Goal: Task Accomplishment & Management: Manage account settings

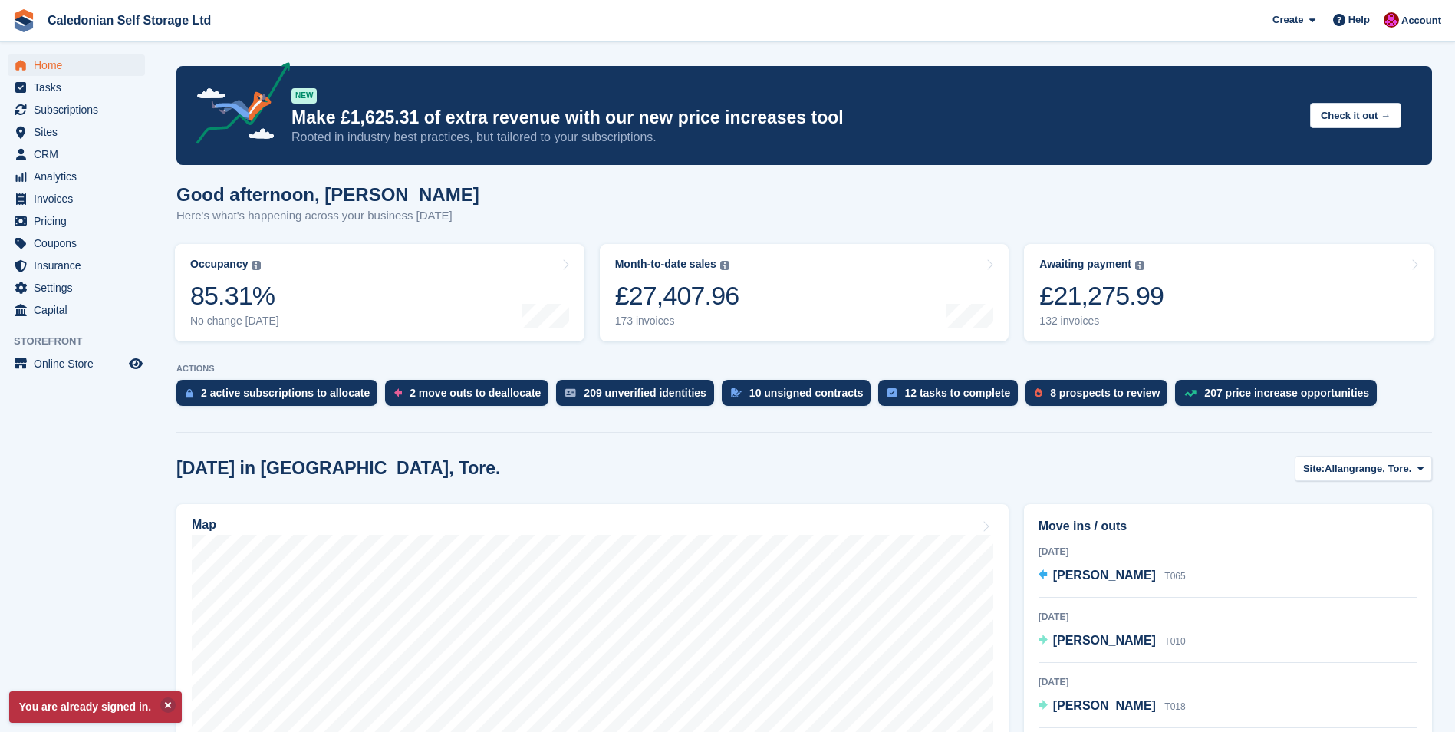
scroll to position [230, 0]
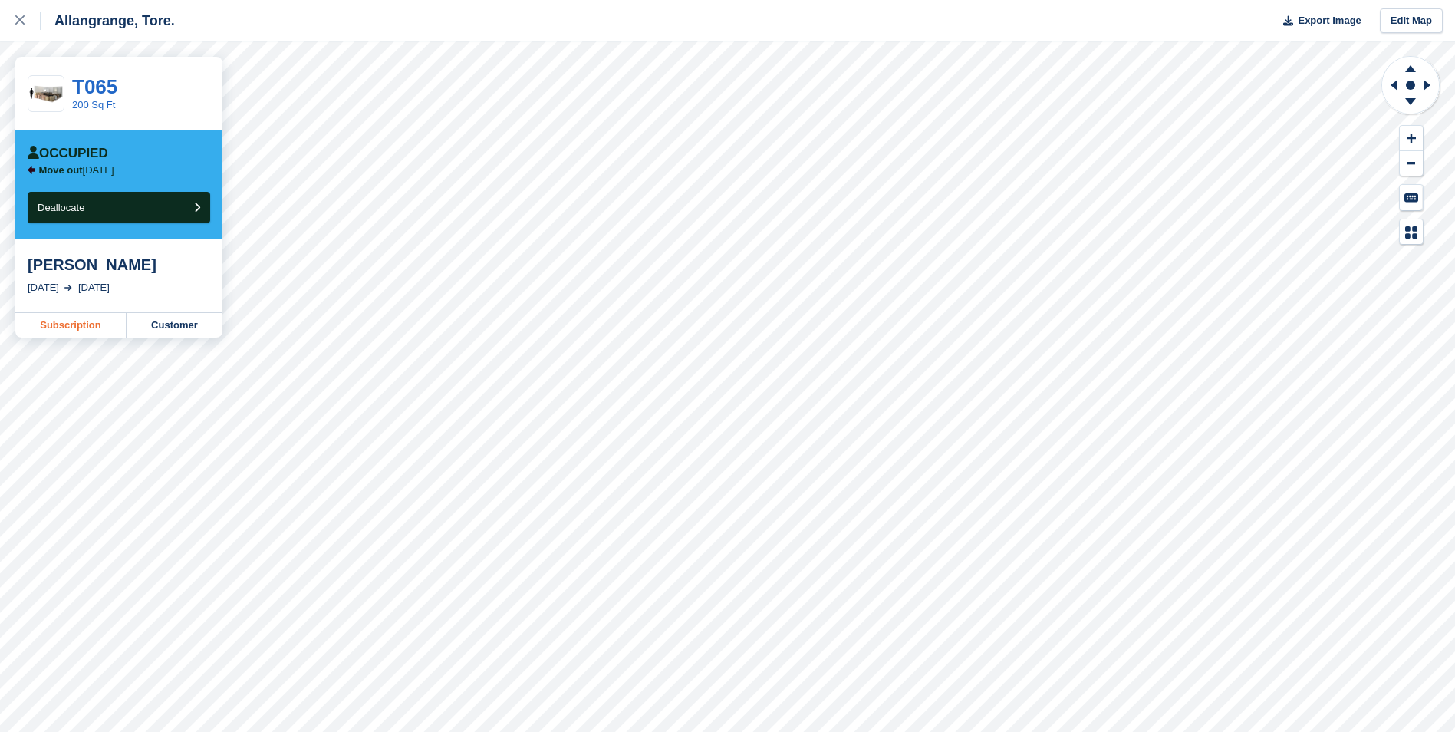
click at [48, 326] on link "Subscription" at bounding box center [70, 325] width 111 height 25
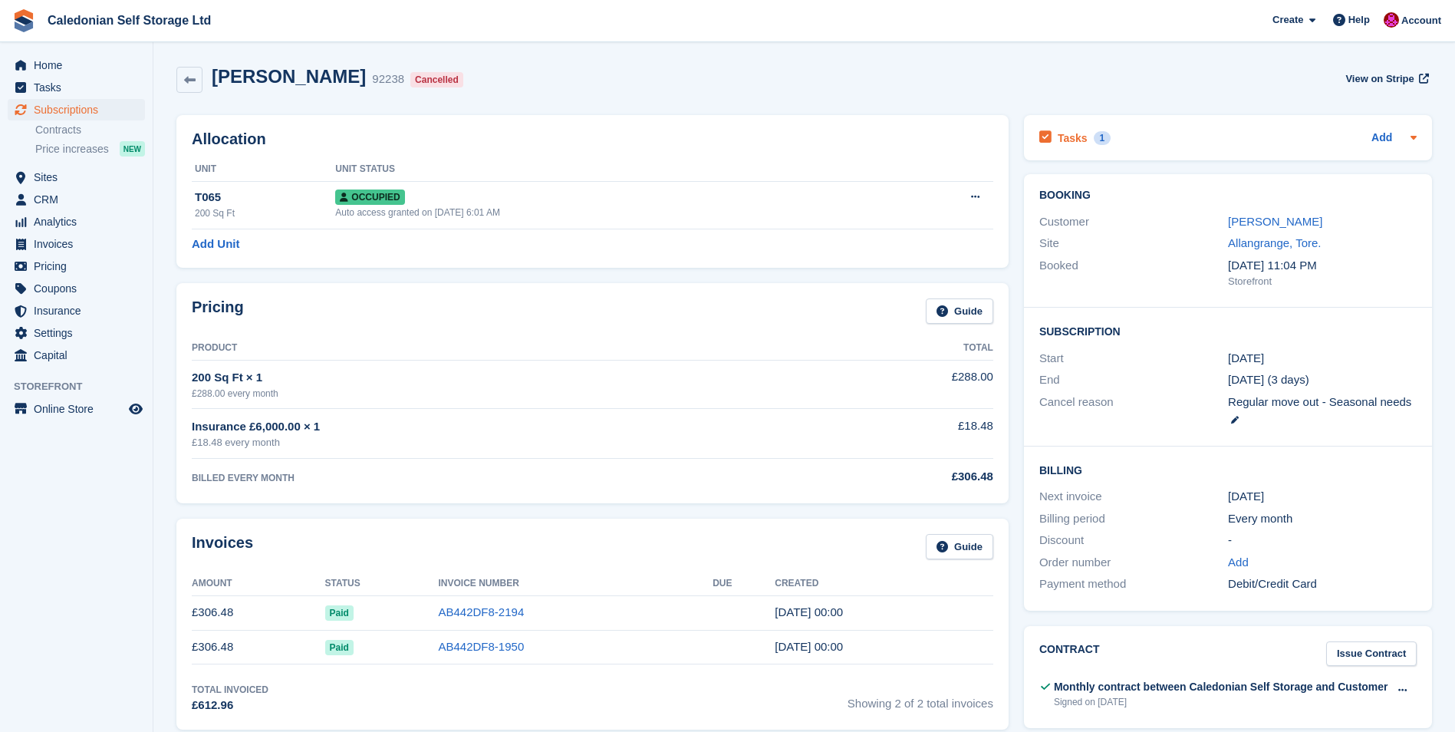
click at [1141, 138] on div "Tasks 1 Add" at bounding box center [1228, 137] width 377 height 21
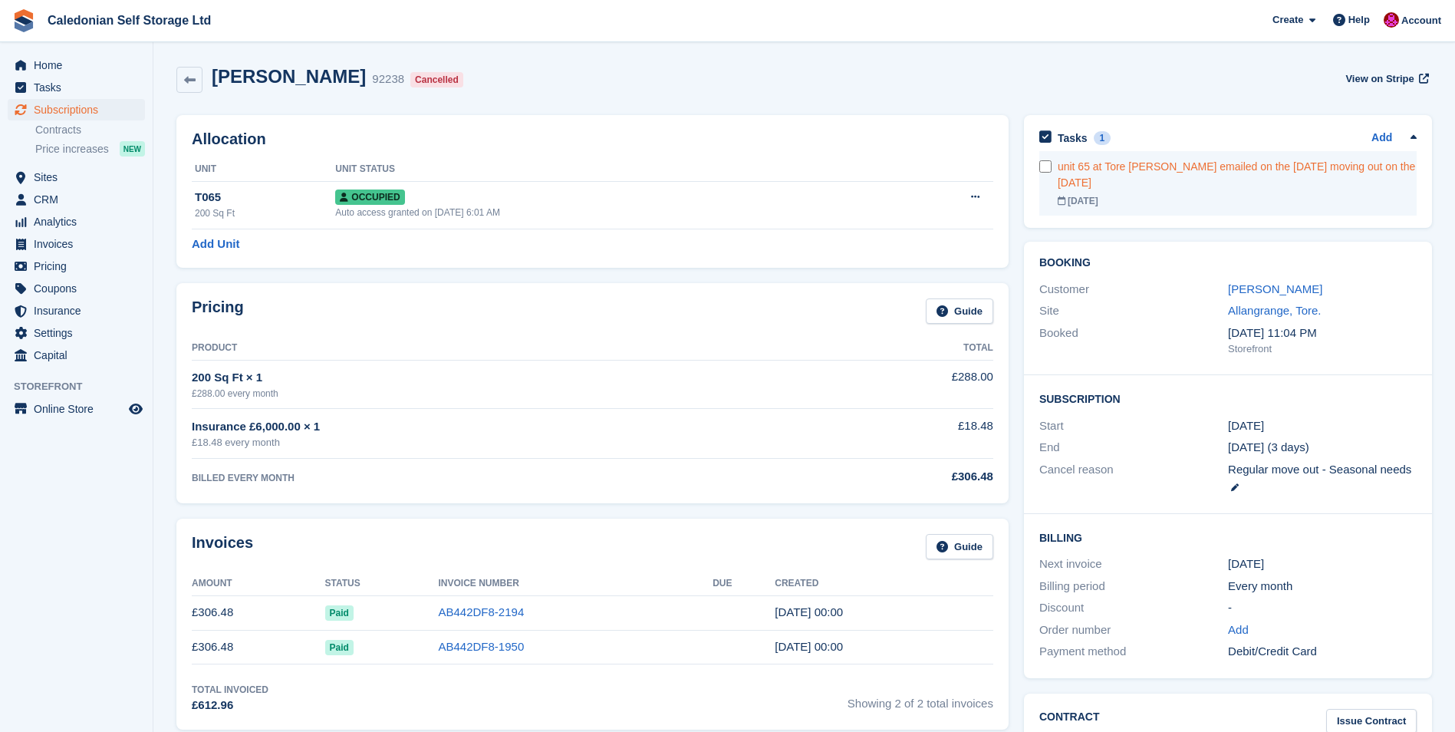
click at [1117, 175] on div "unit 65 at Tore philip Hunt emailed on the 28th July moving out on the 15th Aug…" at bounding box center [1237, 175] width 359 height 32
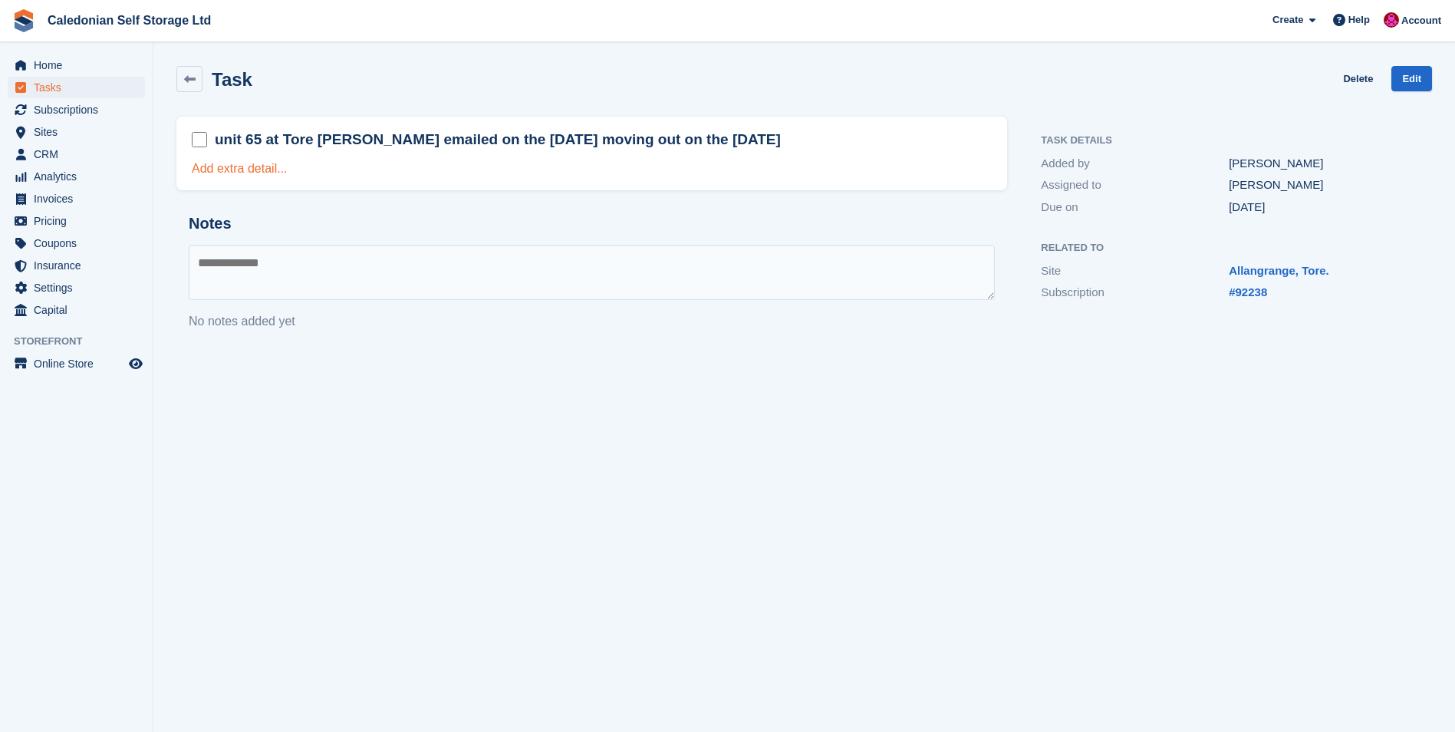
click at [265, 167] on link "Add extra detail..." at bounding box center [240, 168] width 96 height 13
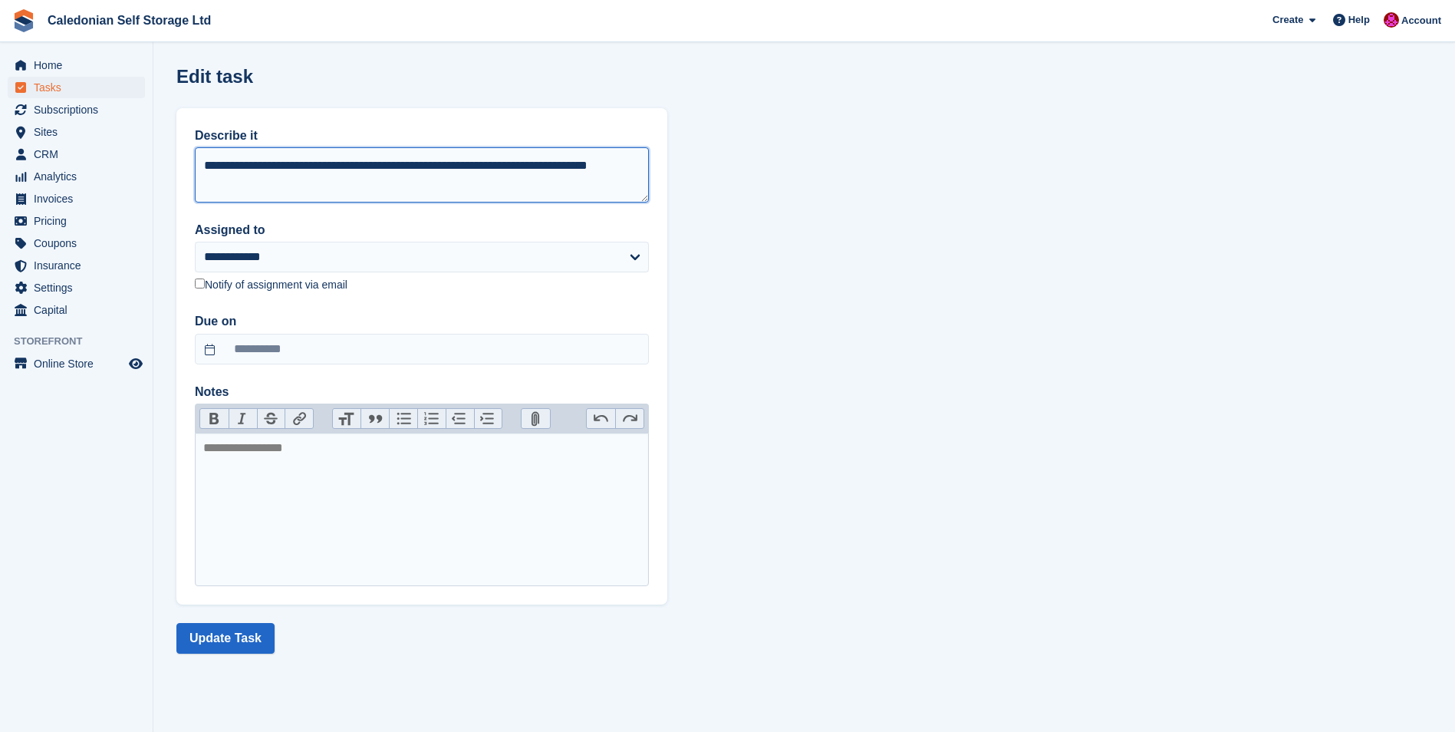
click at [283, 185] on textarea "**********" at bounding box center [422, 174] width 454 height 55
type textarea "**********"
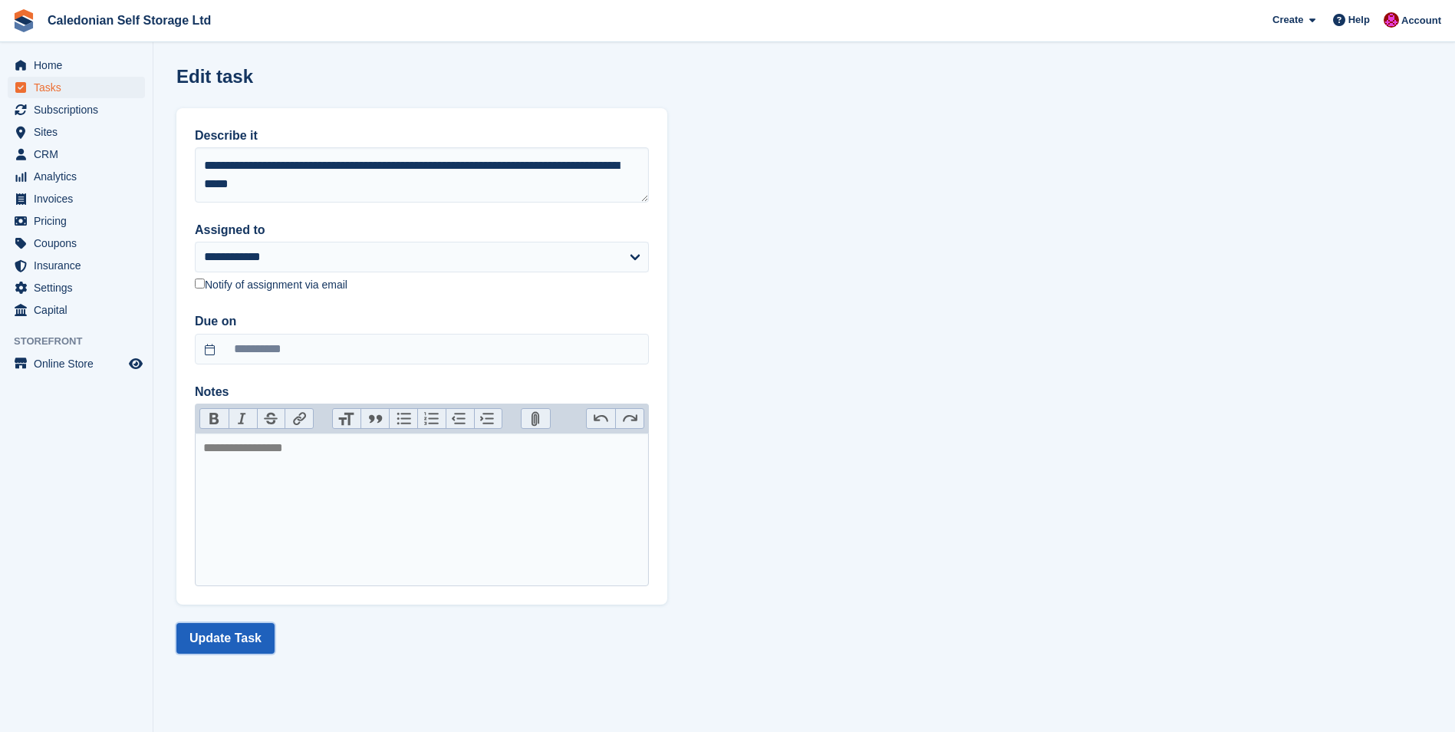
click at [216, 642] on button "Update Task" at bounding box center [225, 638] width 98 height 31
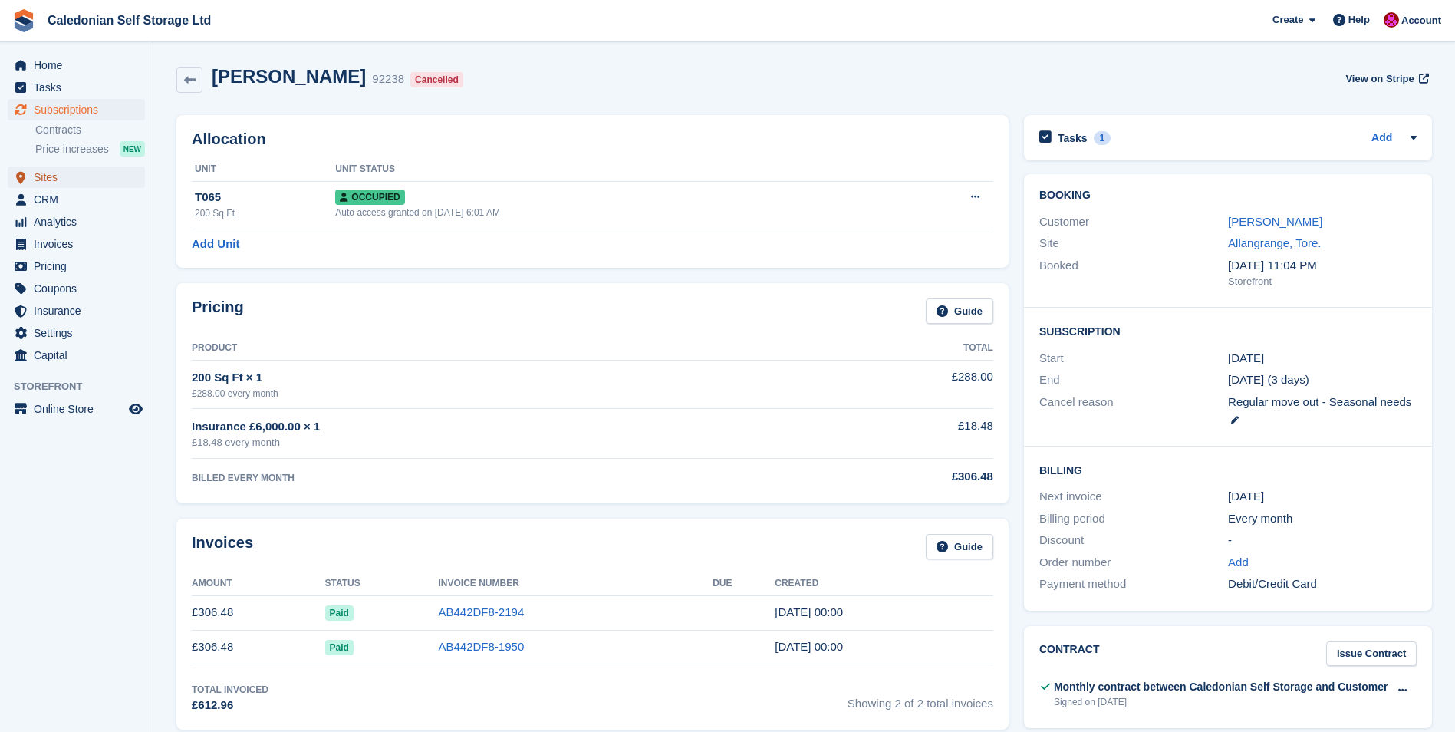
click at [45, 174] on span "Sites" at bounding box center [80, 176] width 92 height 21
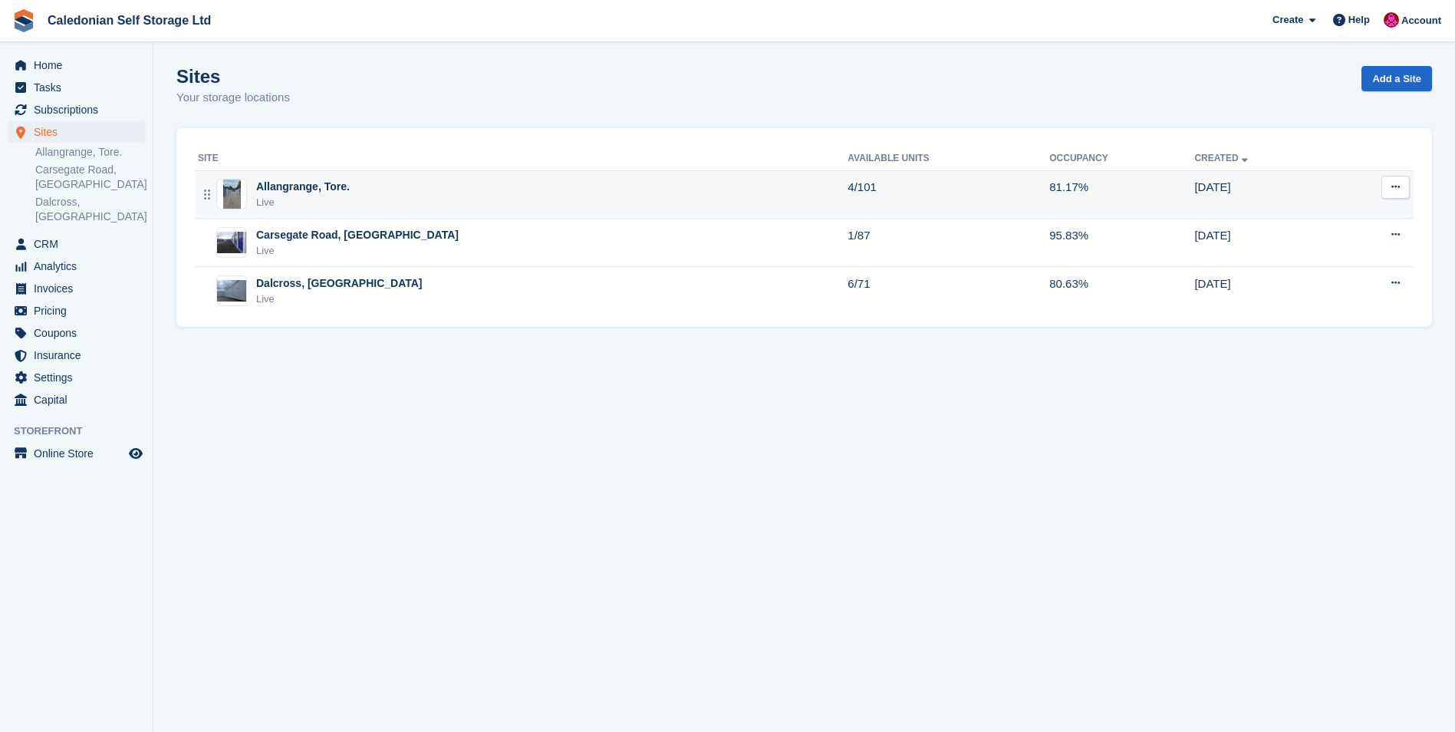
click at [275, 192] on div "Allangrange, Tore." at bounding box center [303, 187] width 94 height 16
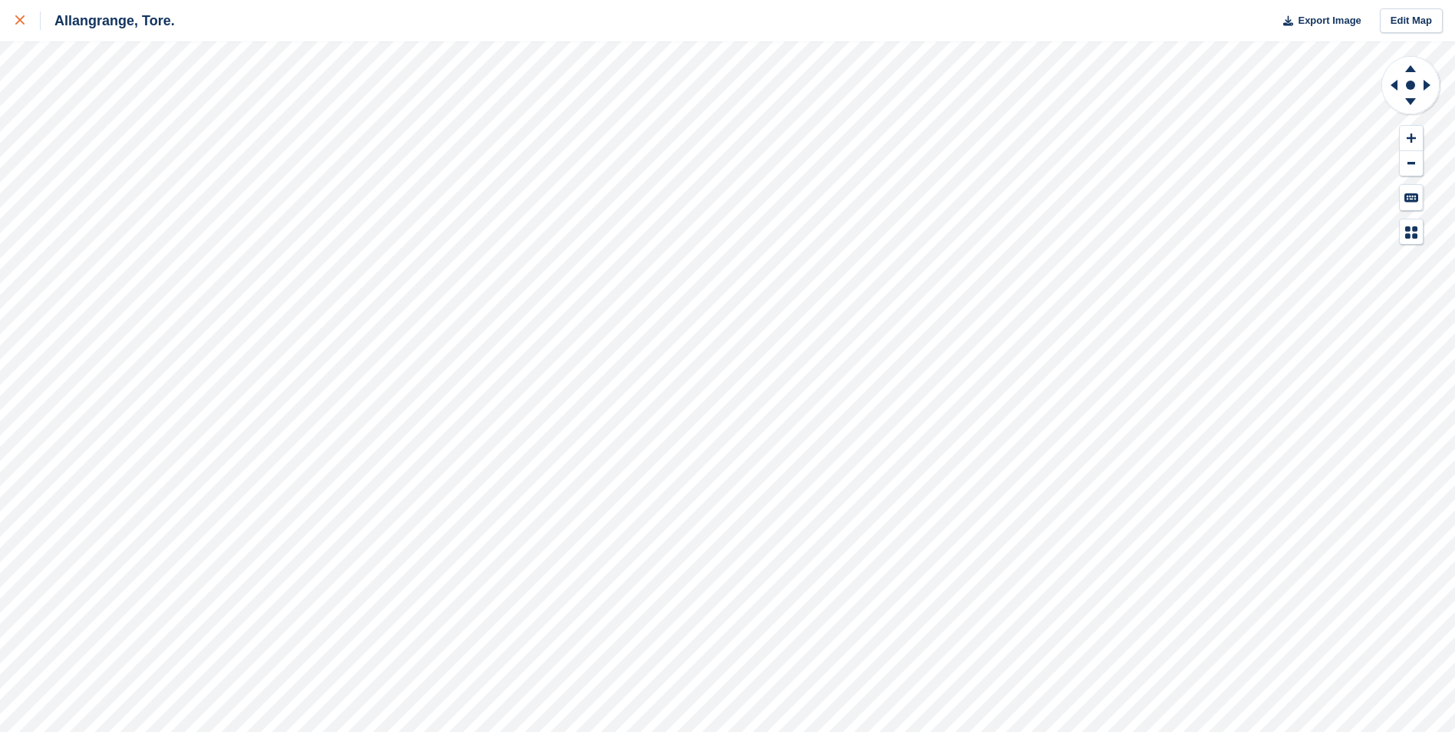
click at [25, 19] on div at bounding box center [27, 21] width 25 height 18
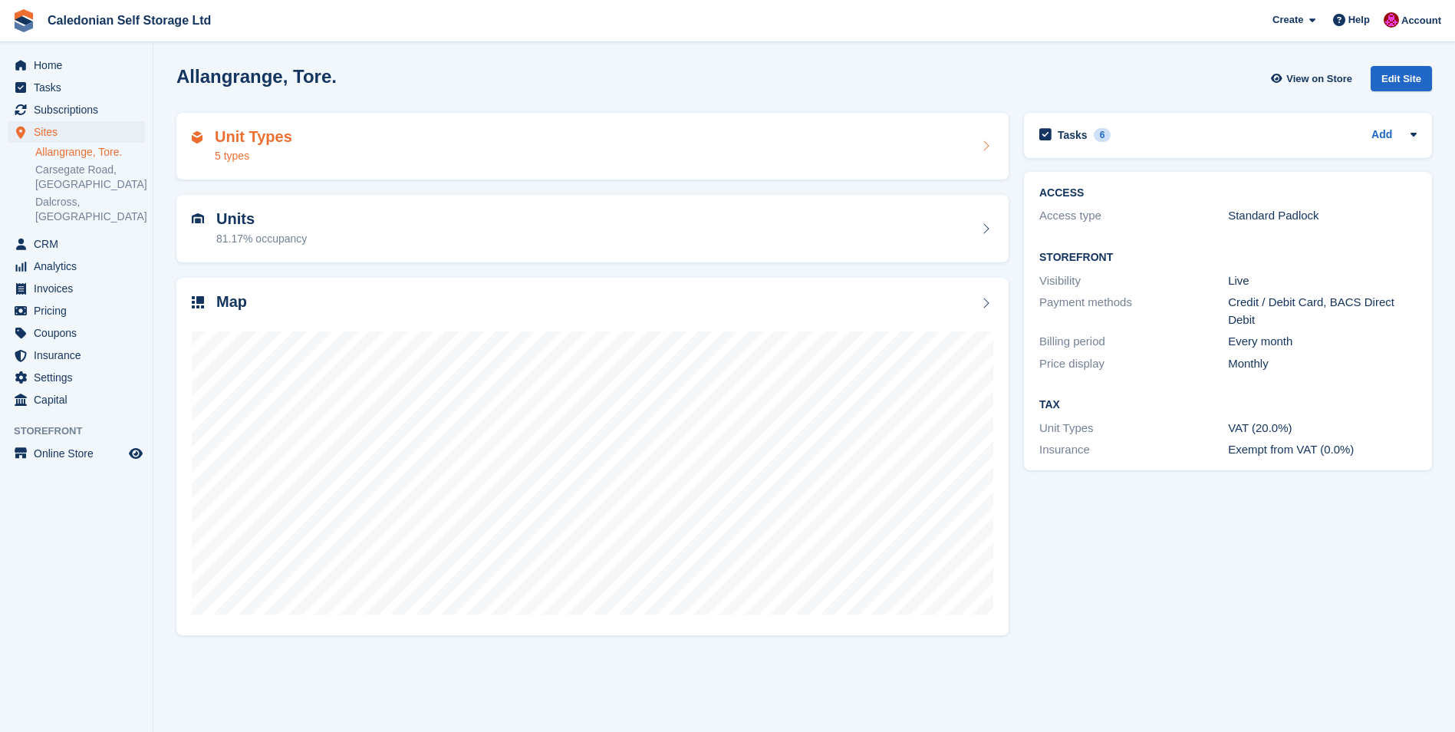
click at [253, 132] on h2 "Unit Types" at bounding box center [253, 137] width 77 height 18
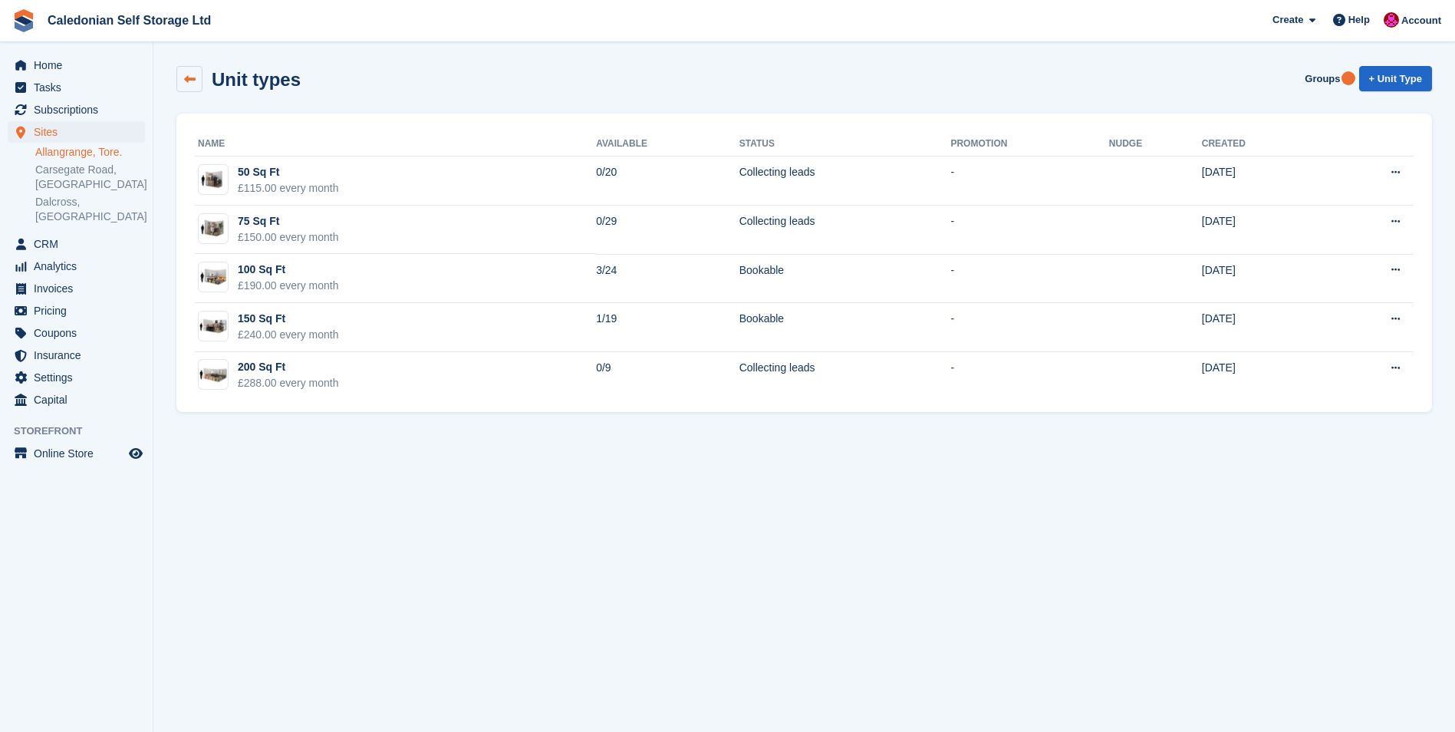
click at [192, 77] on icon at bounding box center [190, 80] width 12 height 12
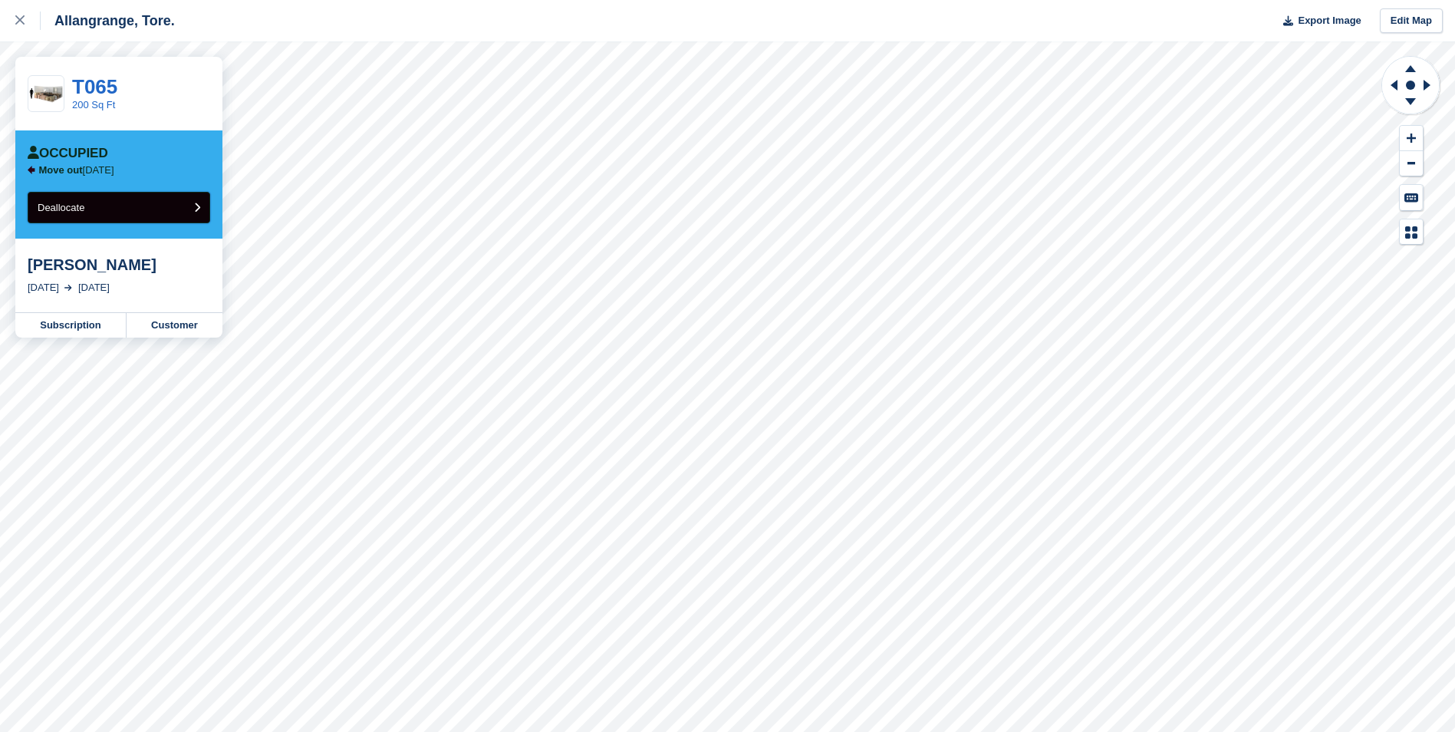
click at [196, 205] on icon "submit" at bounding box center [197, 208] width 6 height 10
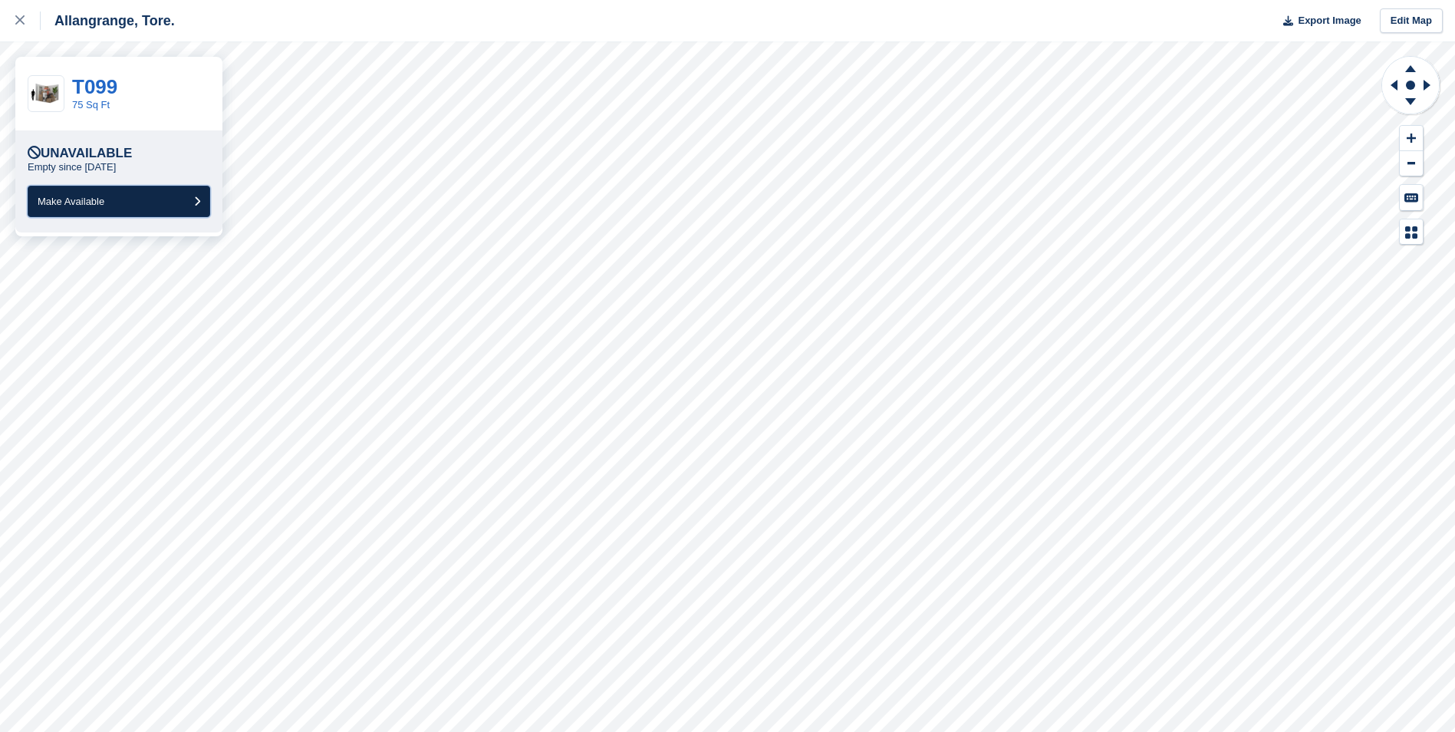
click at [200, 204] on button "Make Available" at bounding box center [119, 201] width 183 height 31
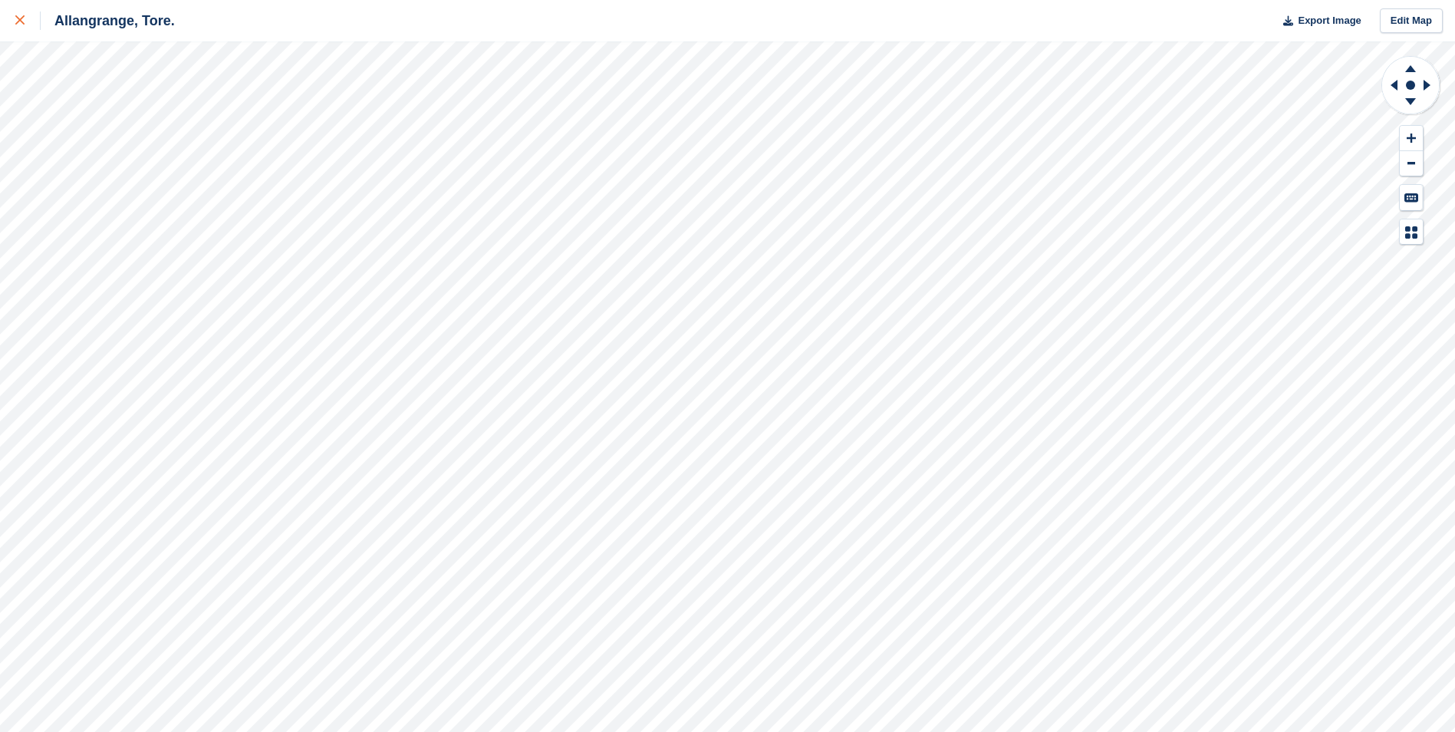
click at [18, 21] on icon at bounding box center [19, 19] width 9 height 9
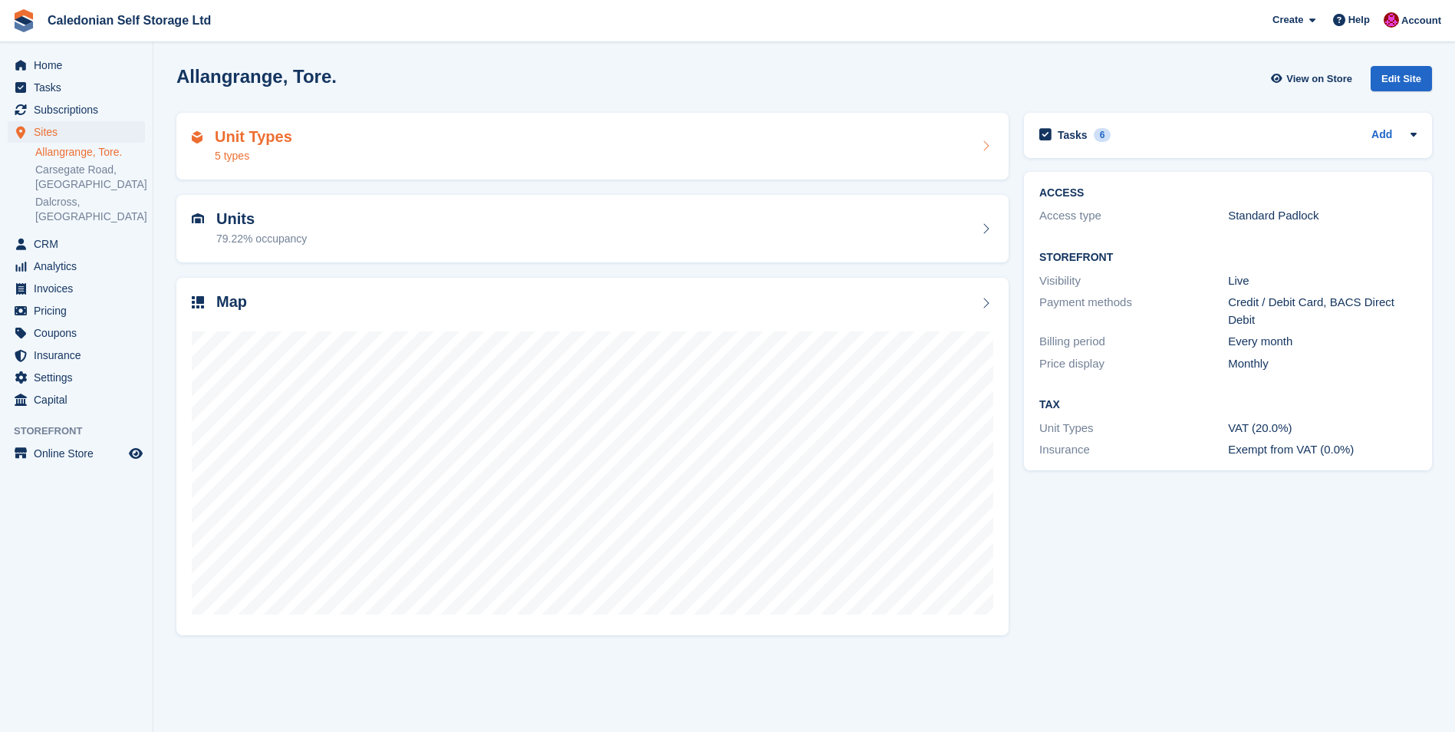
click at [208, 133] on div "Unit Types 5 types" at bounding box center [242, 146] width 100 height 37
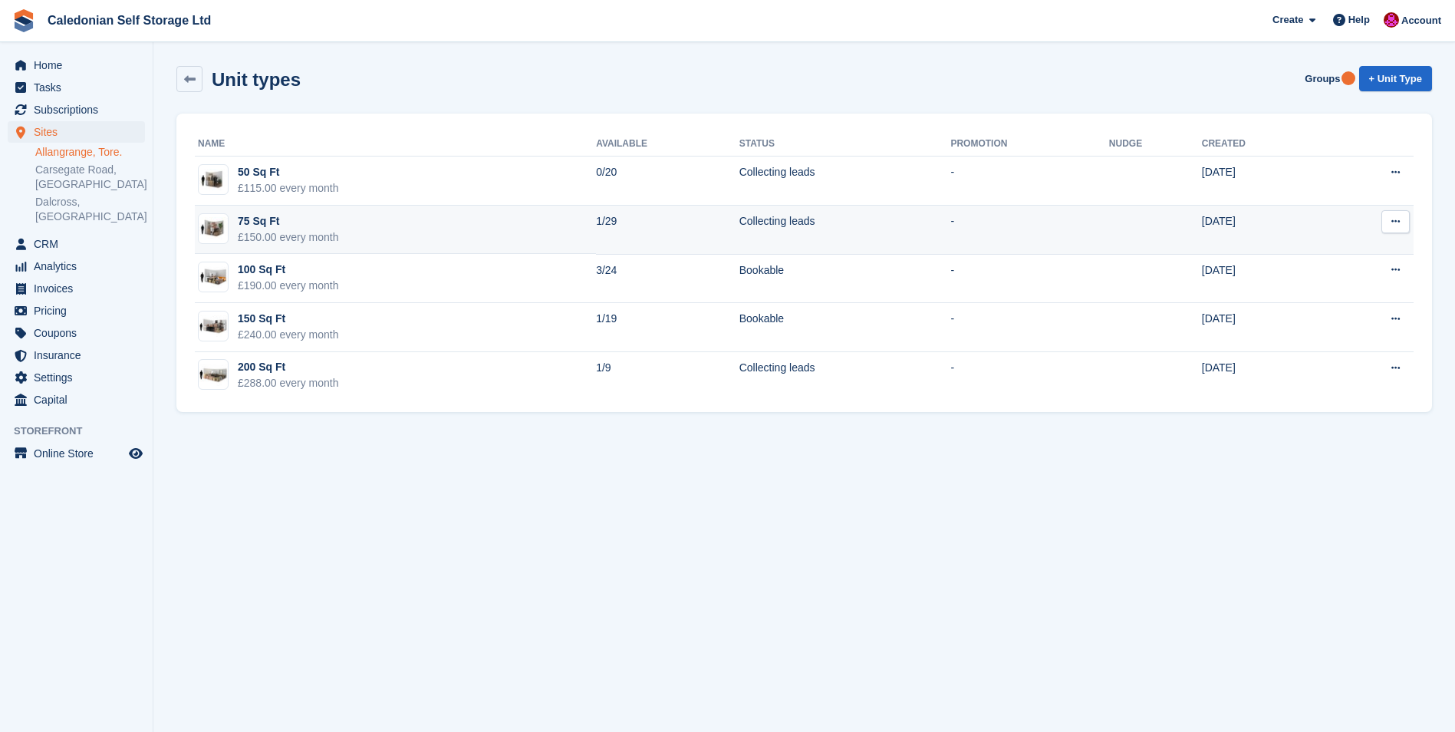
click at [1395, 220] on icon at bounding box center [1396, 221] width 8 height 10
click at [1333, 255] on p "Edit unit type" at bounding box center [1336, 252] width 133 height 20
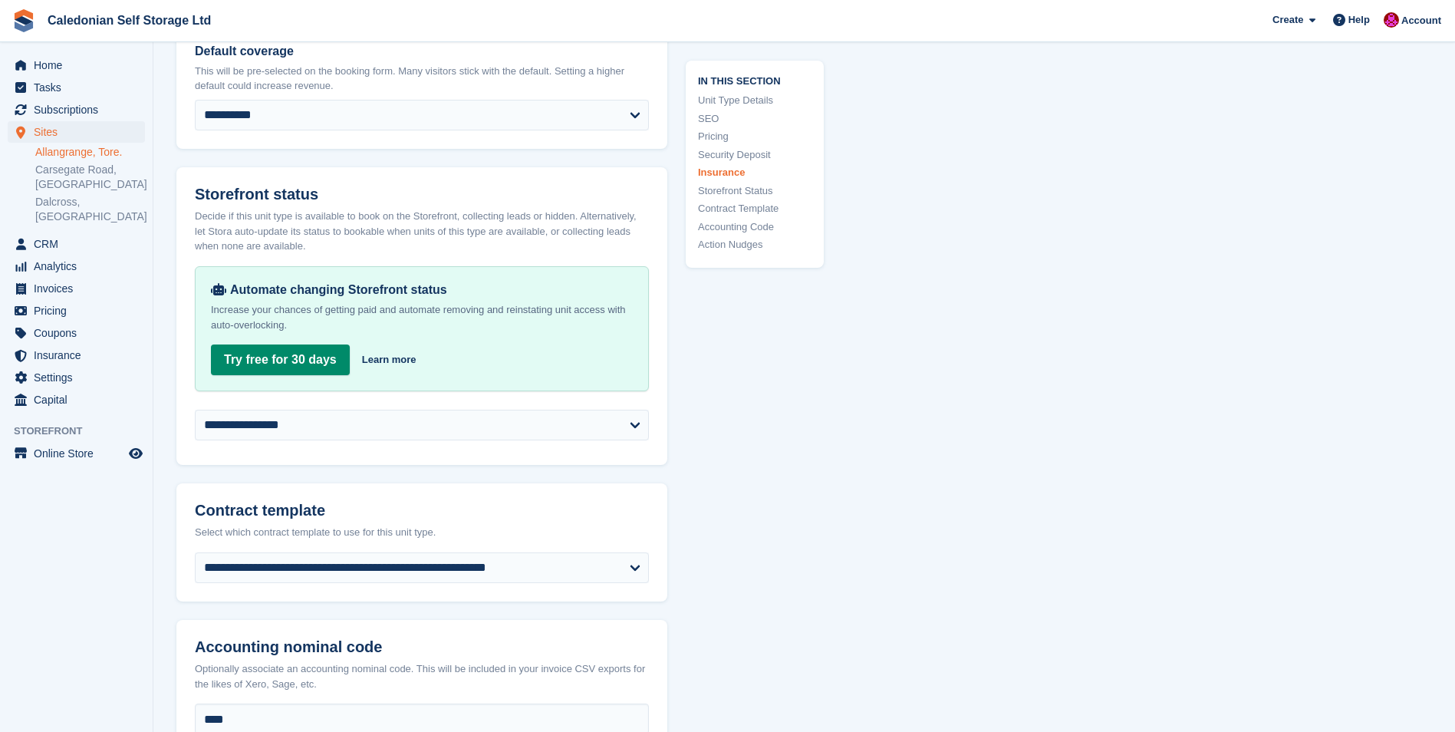
scroll to position [2455, 0]
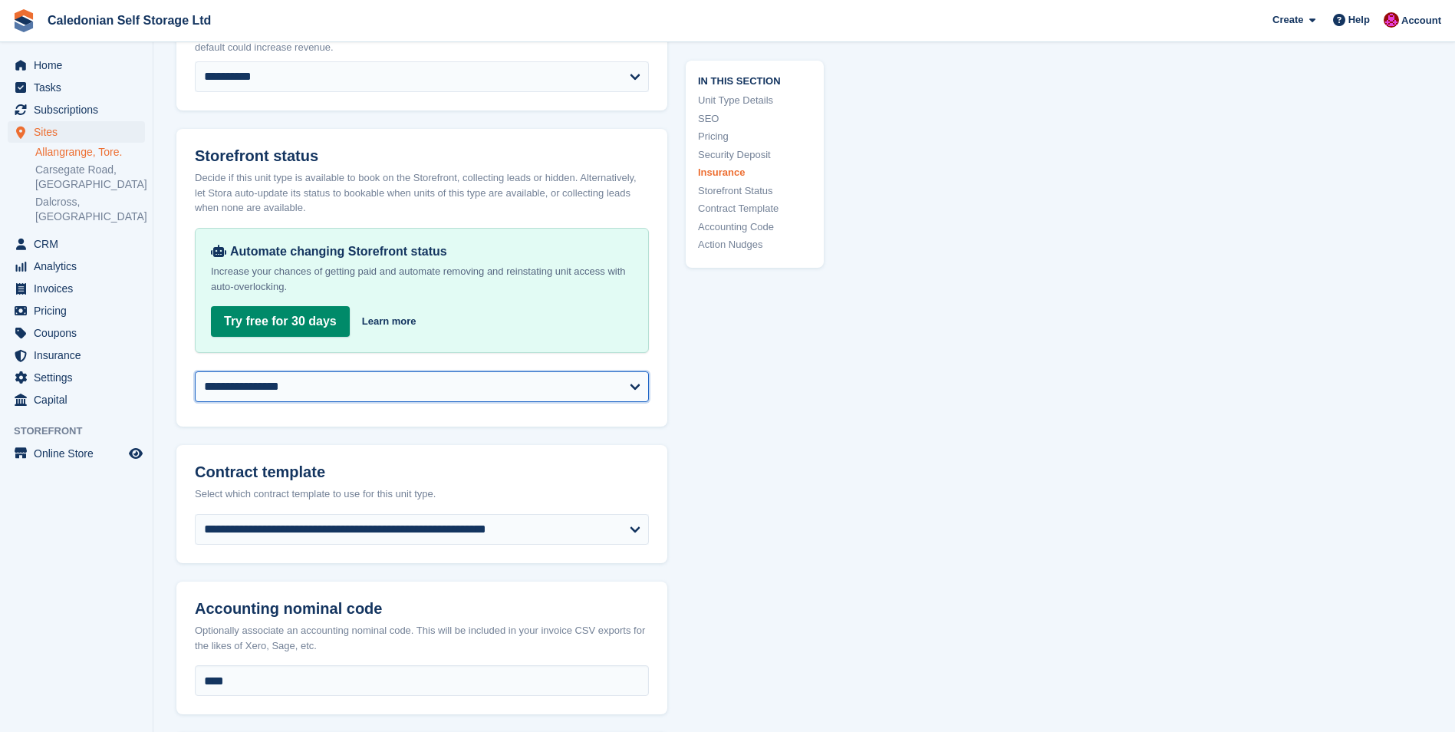
click at [631, 384] on select "**********" at bounding box center [422, 386] width 454 height 31
select select "********"
click at [195, 371] on select "**********" at bounding box center [422, 386] width 454 height 31
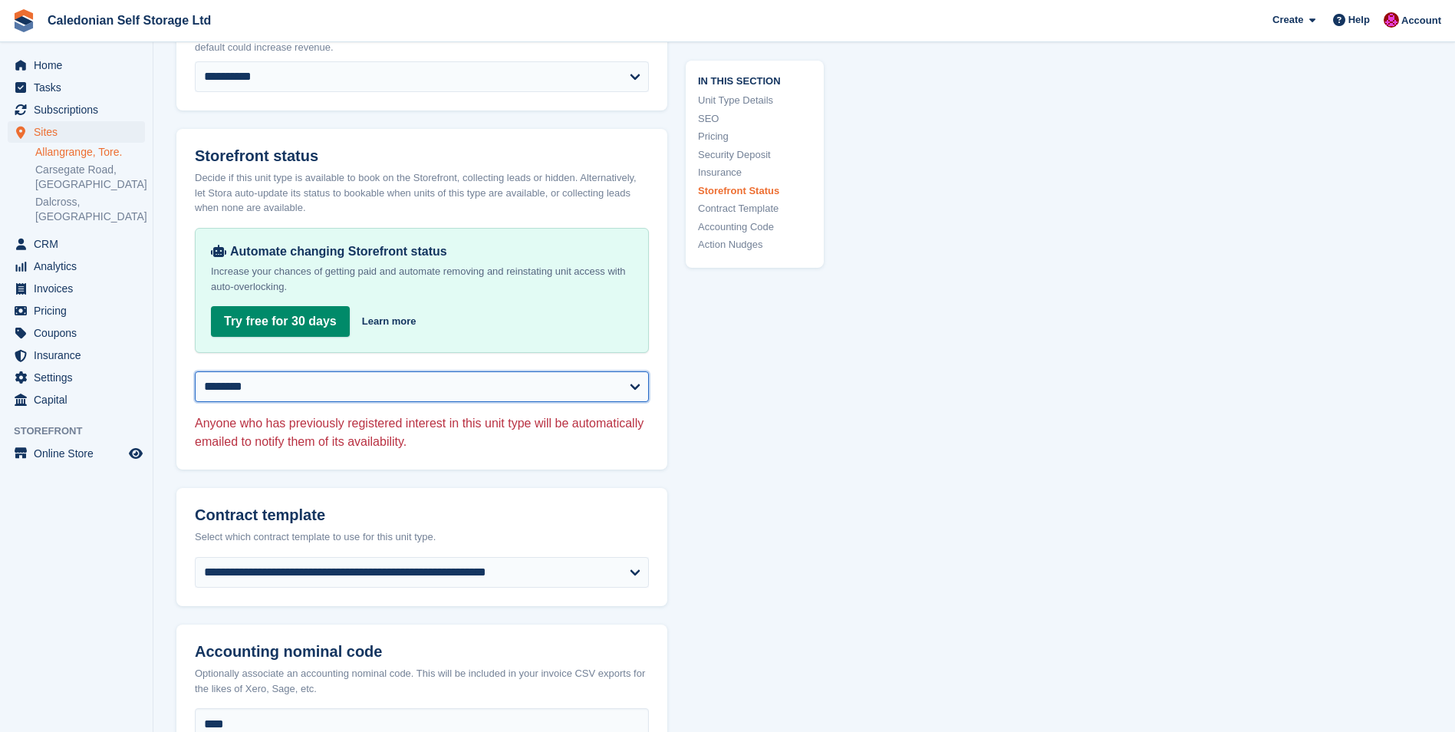
scroll to position [2762, 0]
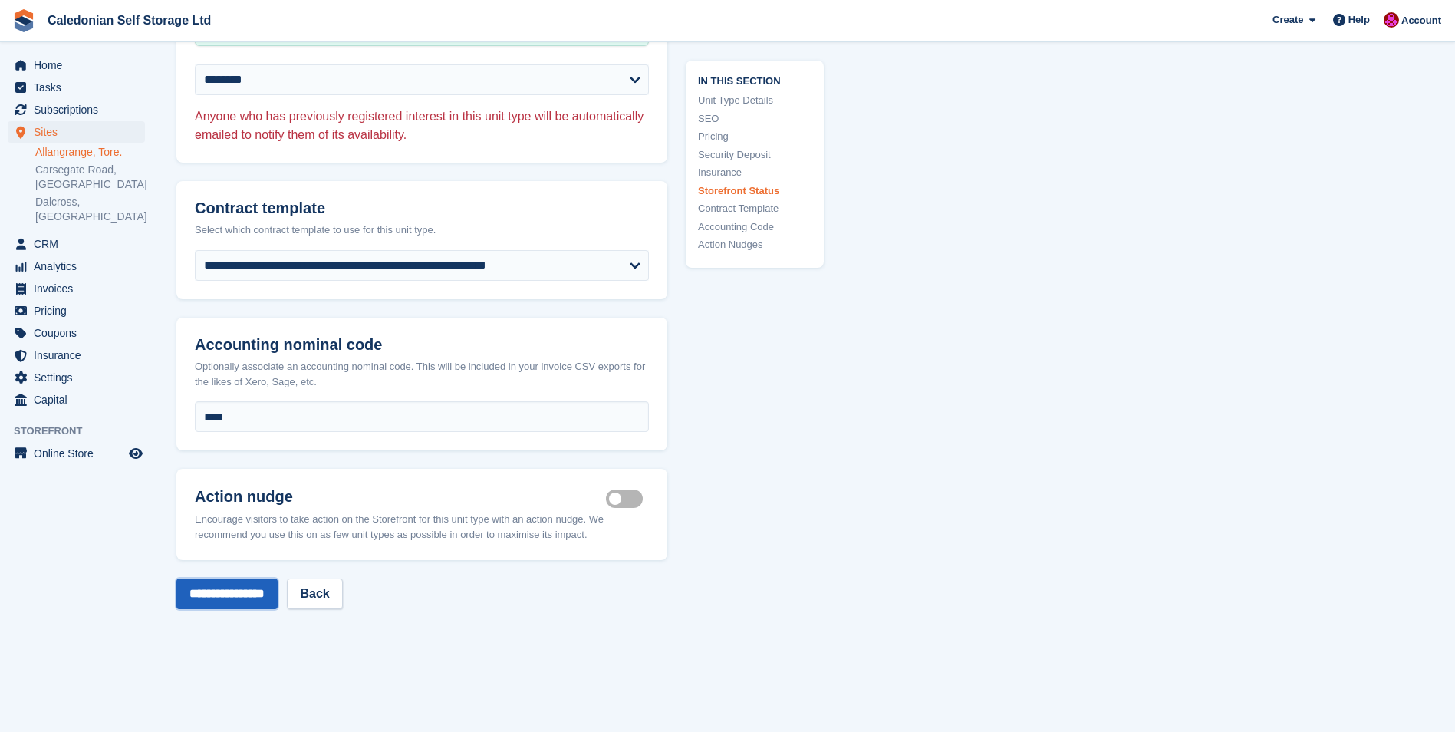
click at [237, 591] on input "**********" at bounding box center [226, 593] width 101 height 31
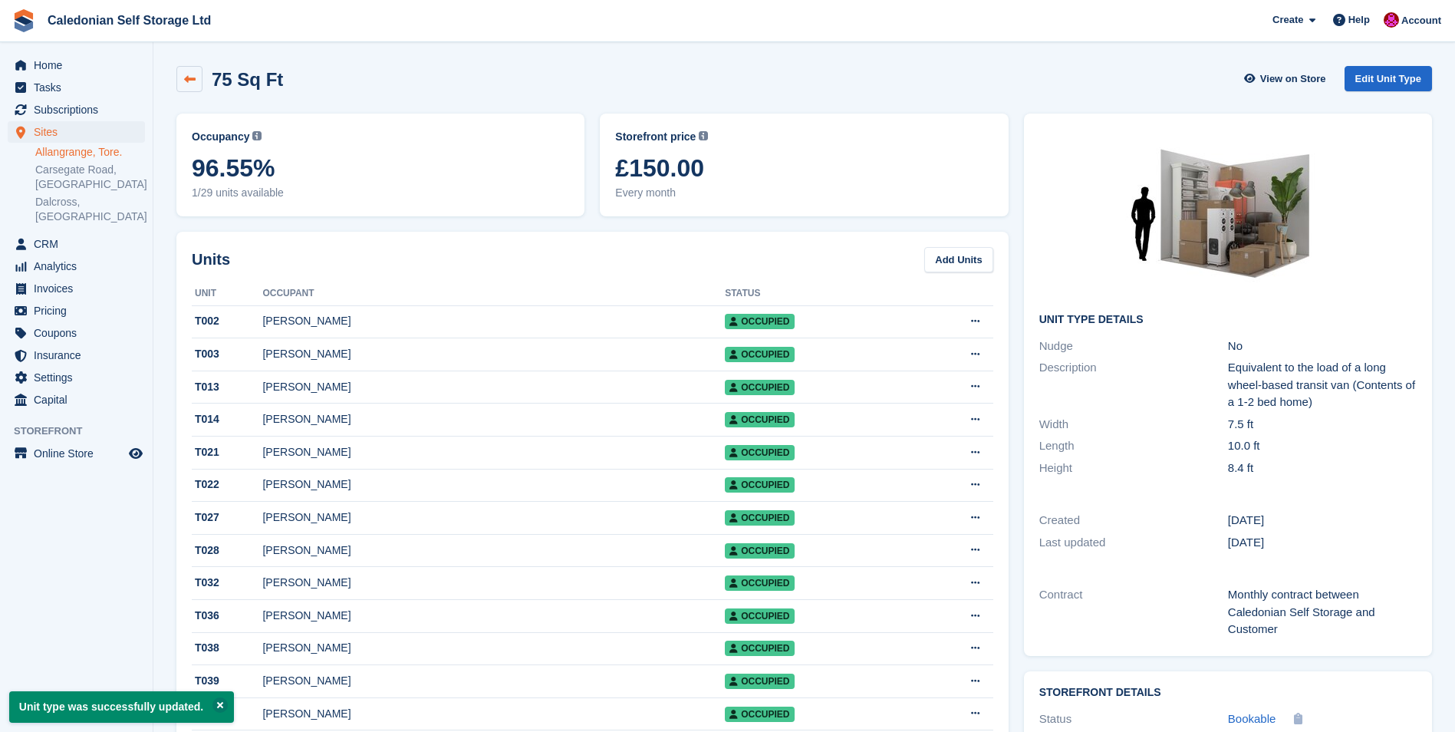
click at [190, 82] on icon at bounding box center [190, 80] width 12 height 12
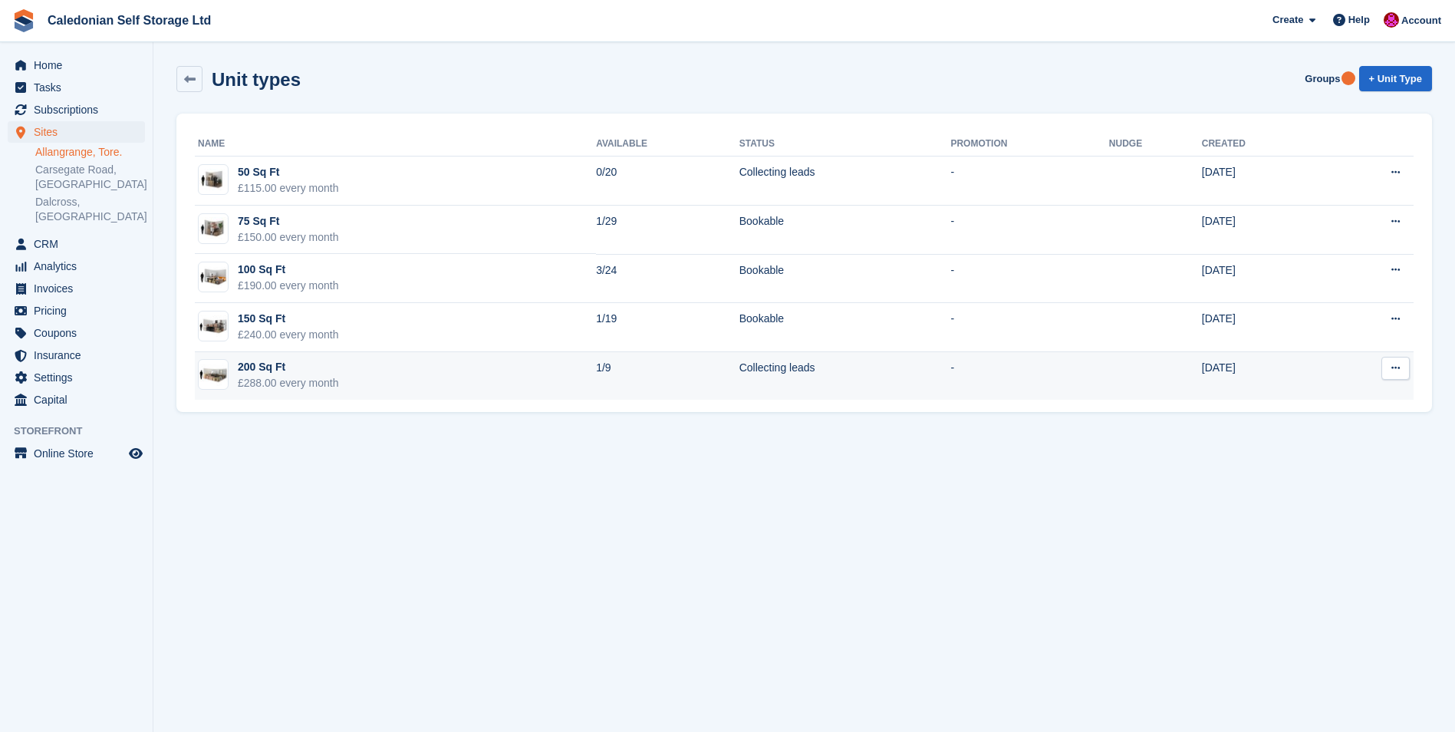
click at [1398, 366] on icon at bounding box center [1396, 368] width 8 height 10
click at [1333, 398] on p "Edit unit type" at bounding box center [1336, 398] width 133 height 20
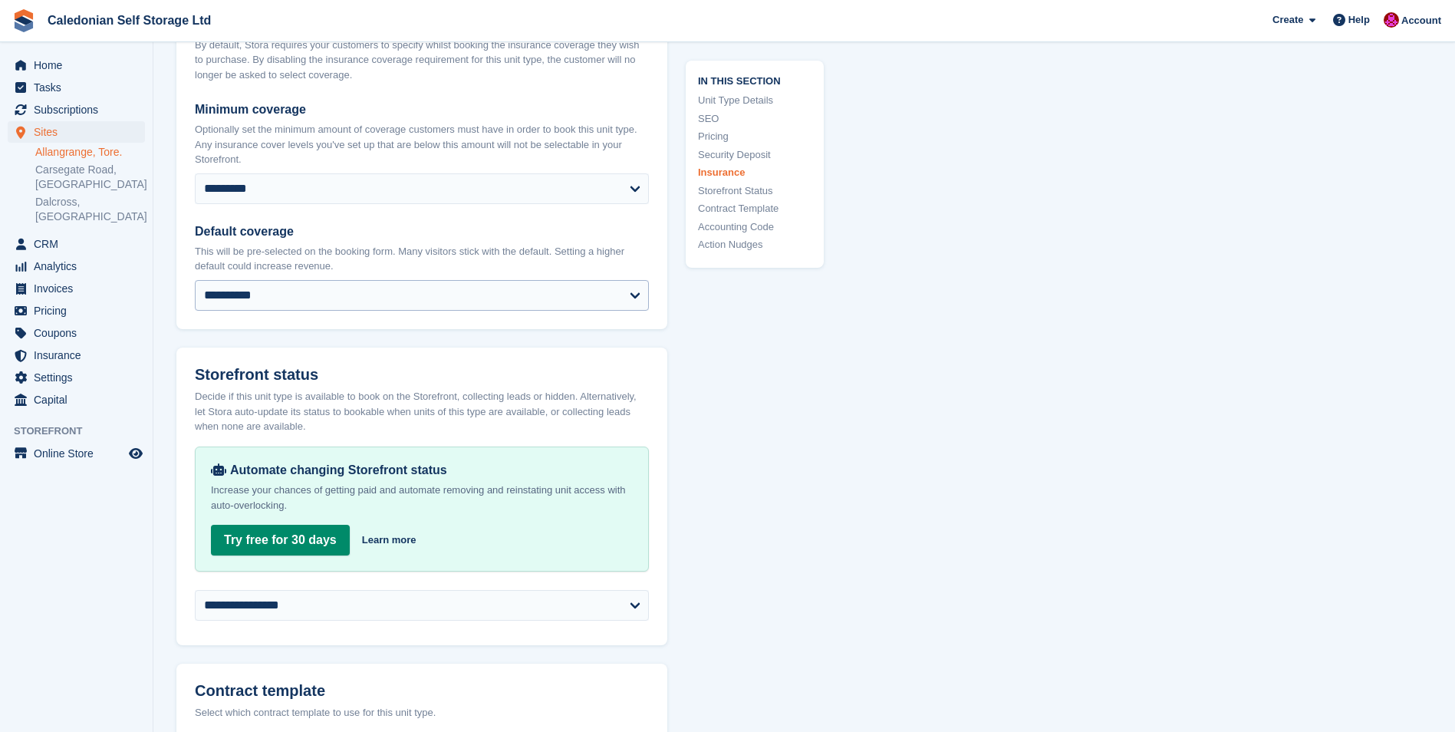
scroll to position [2378, 0]
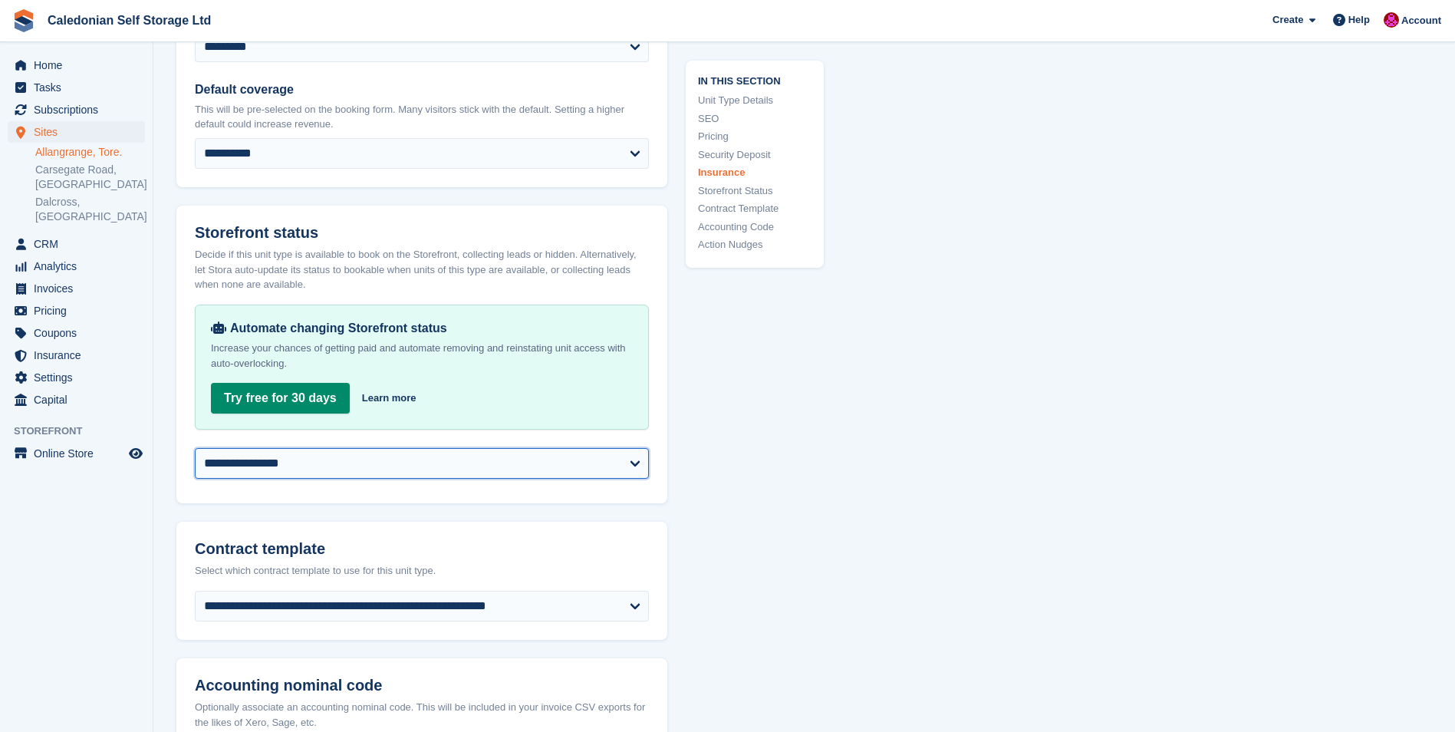
click at [639, 475] on select "**********" at bounding box center [422, 463] width 454 height 31
select select "********"
click at [195, 460] on select "**********" at bounding box center [422, 463] width 454 height 31
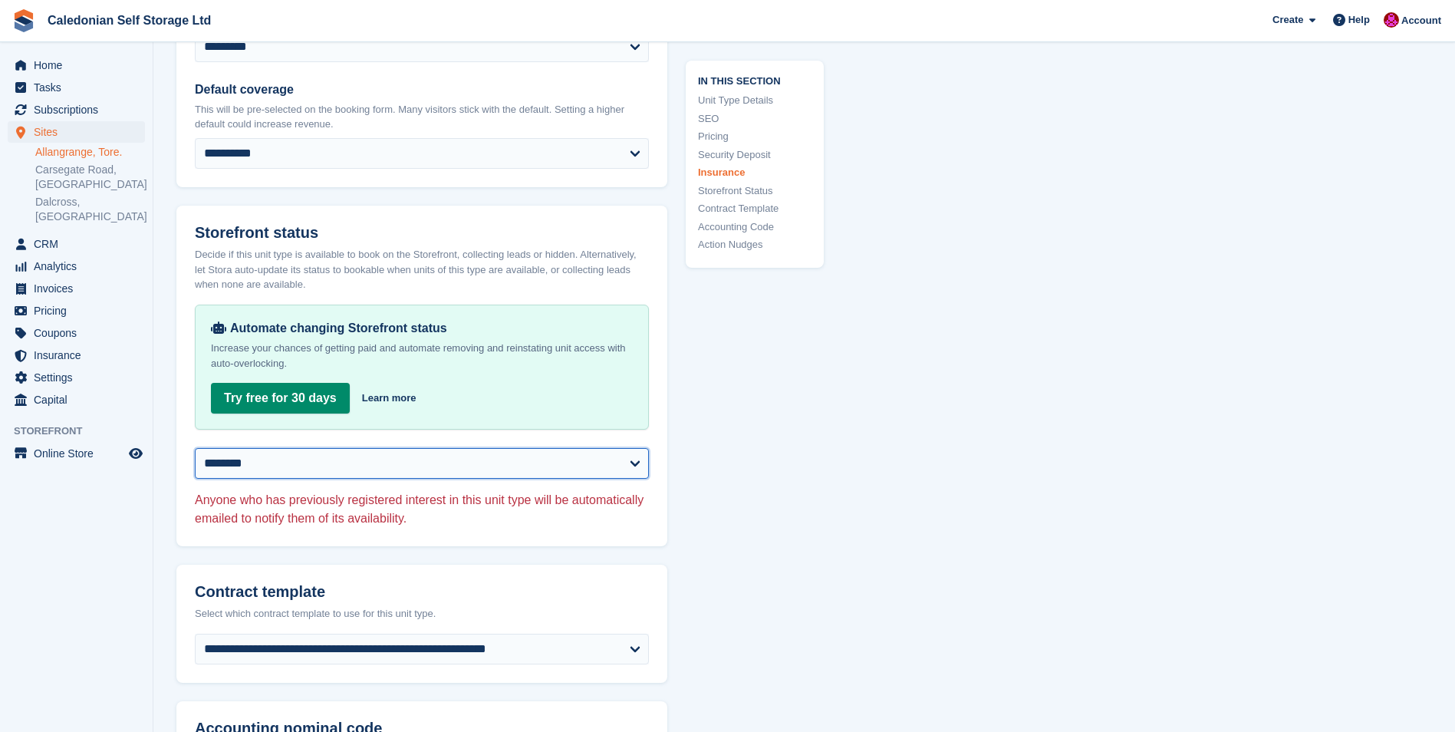
scroll to position [2839, 0]
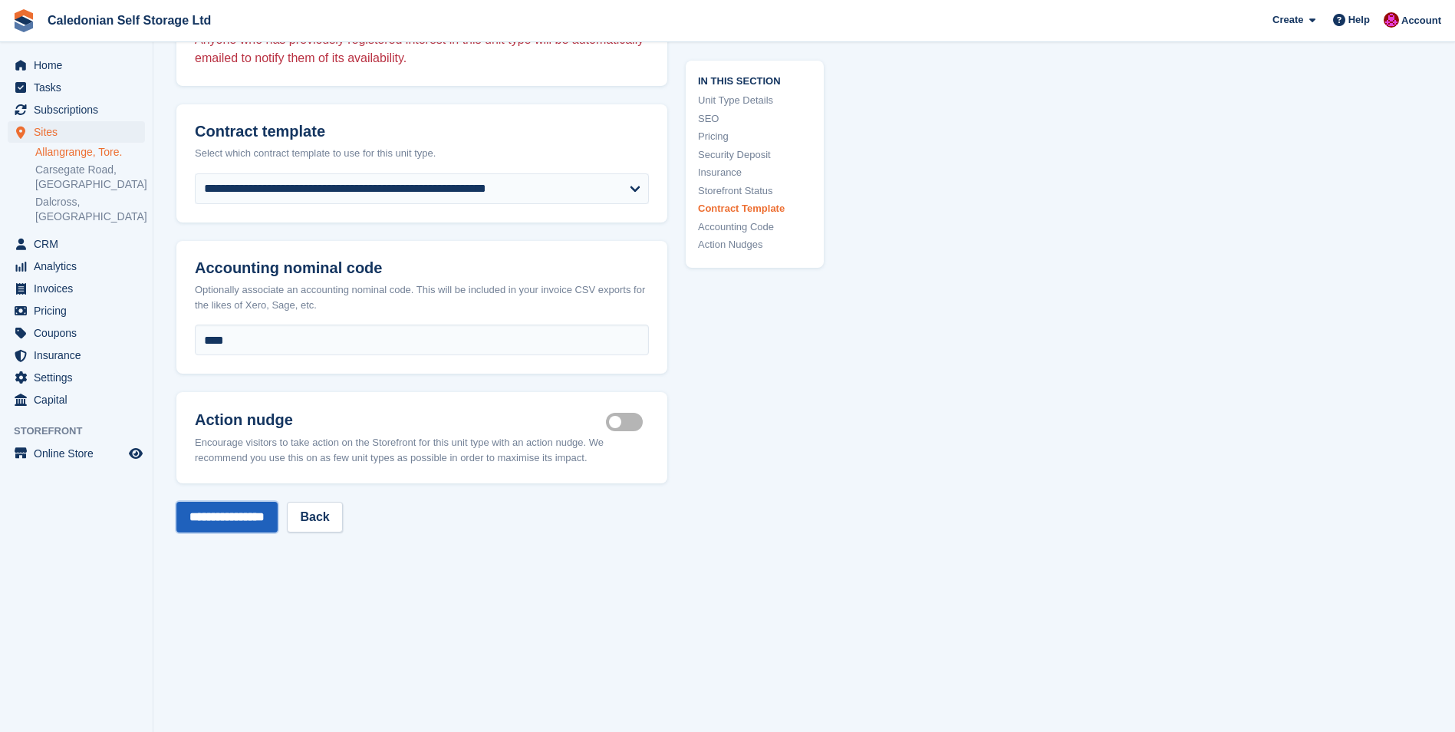
click at [245, 531] on input "**********" at bounding box center [226, 517] width 101 height 31
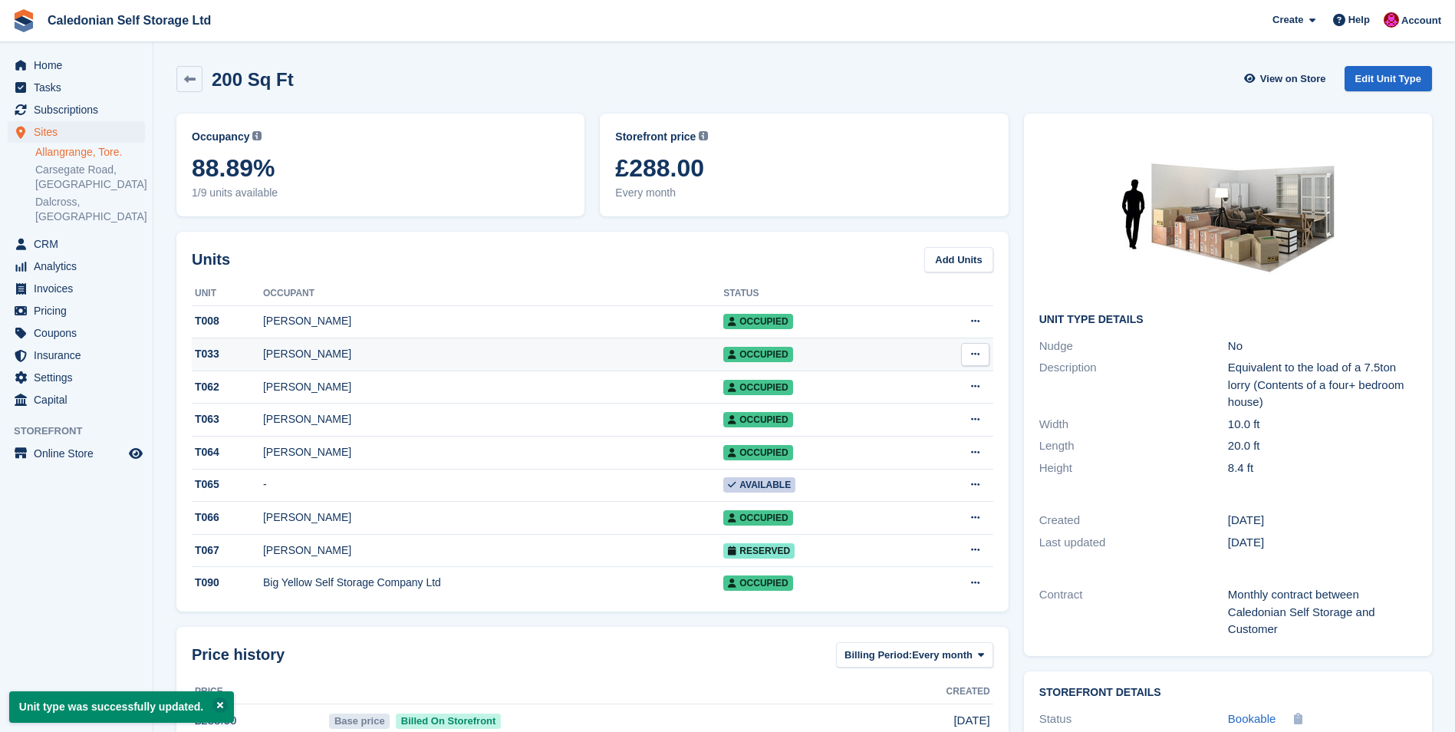
scroll to position [143, 0]
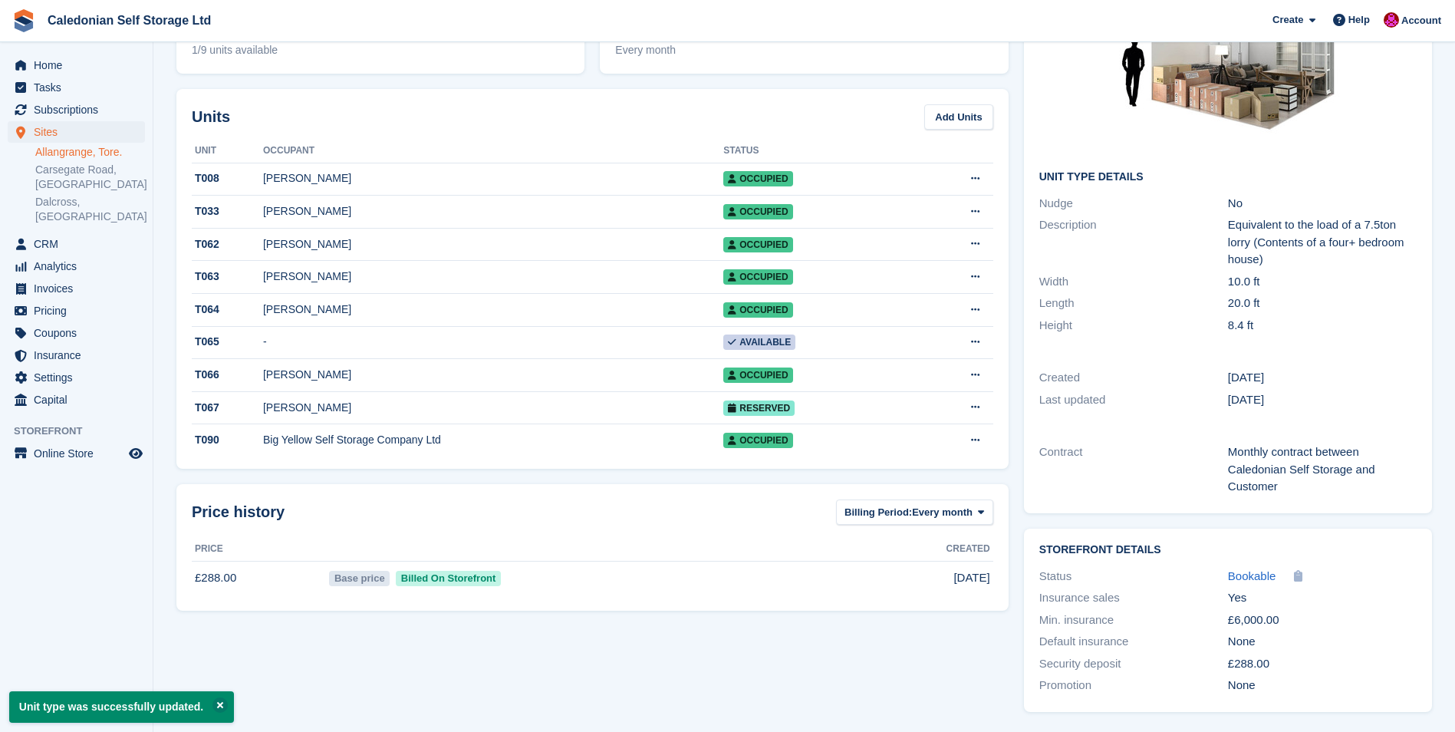
click at [48, 152] on link "Allangrange, Tore." at bounding box center [90, 152] width 110 height 15
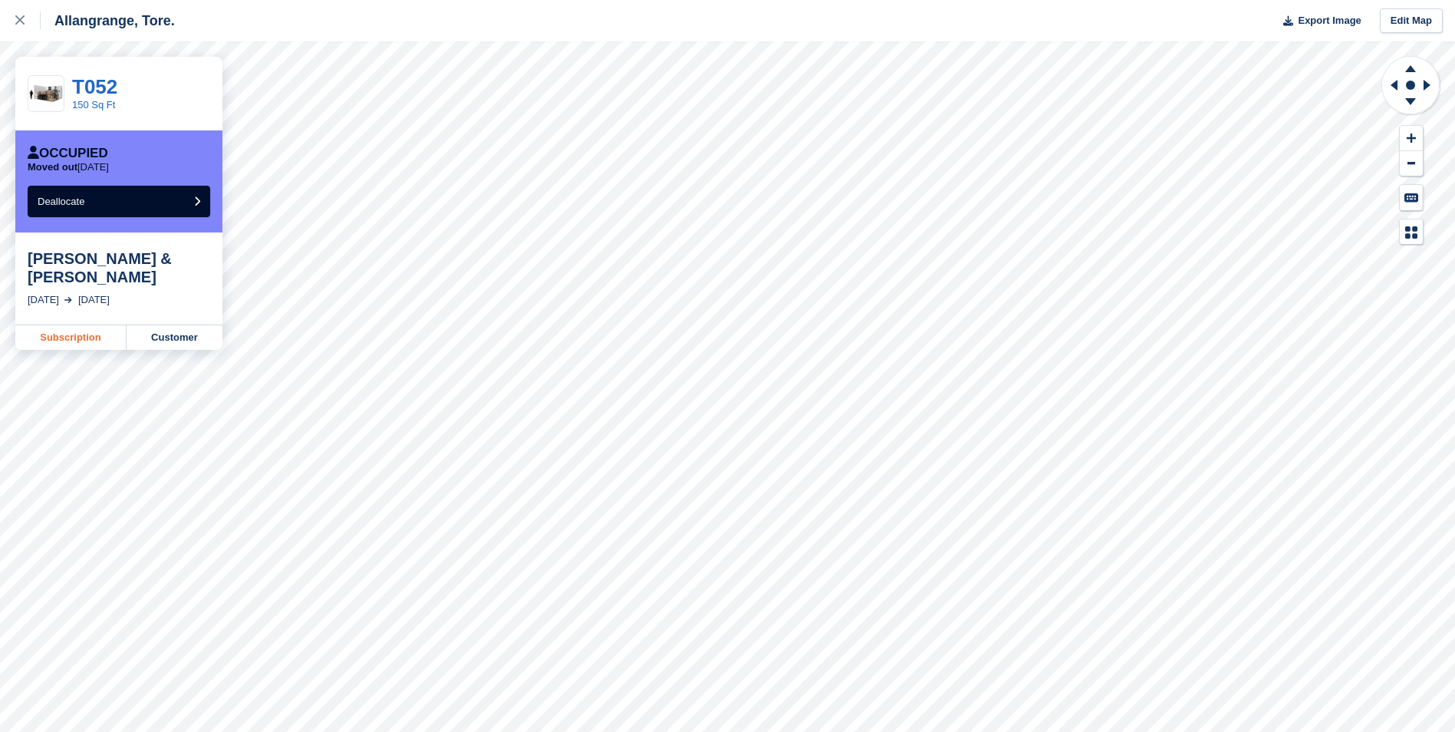
click at [74, 325] on link "Subscription" at bounding box center [70, 337] width 111 height 25
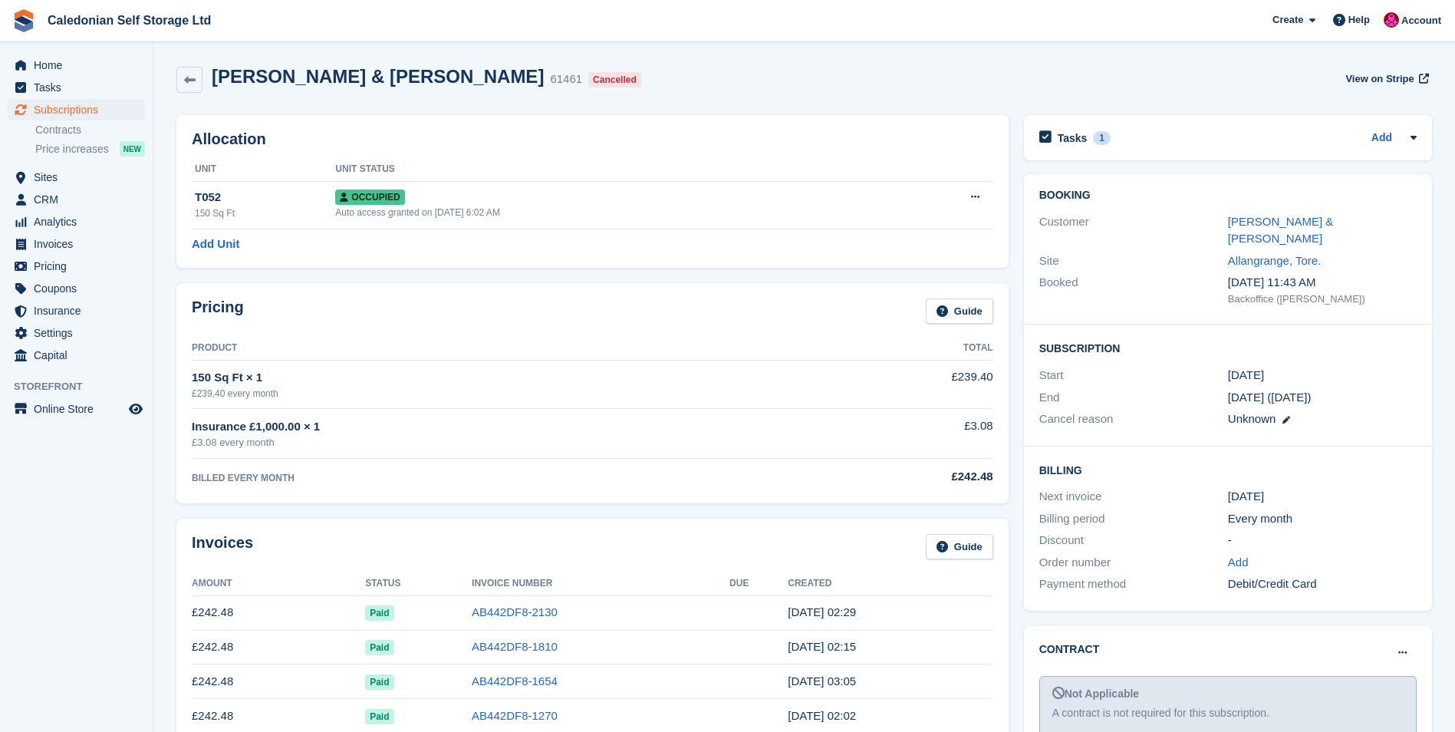
click at [1145, 127] on div "Tasks 1 Add David Coole phoned on the 8th July moving out on the 11 August Tore…" at bounding box center [1228, 137] width 408 height 45
click at [1116, 135] on div "Tasks 1 Add" at bounding box center [1228, 137] width 377 height 21
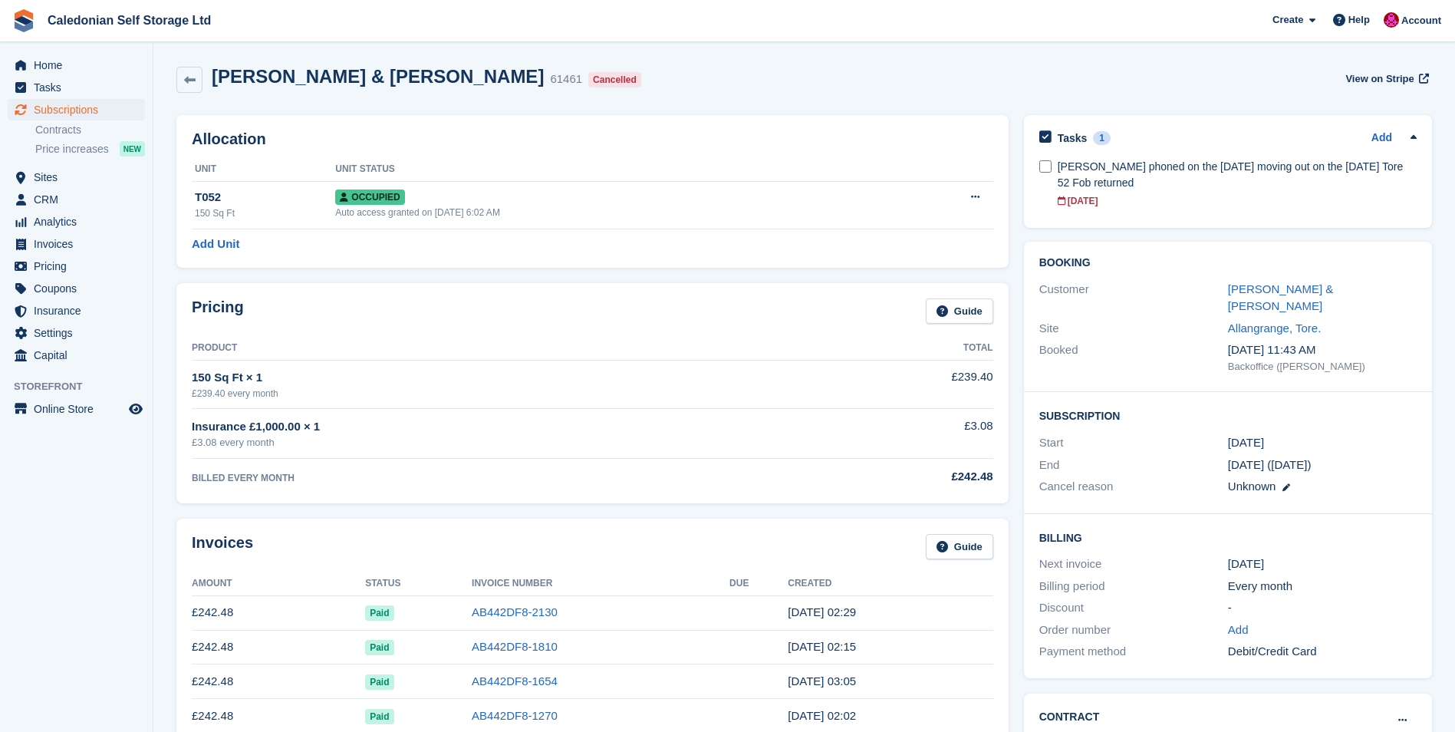
click at [730, 71] on div "David & Karen Coole 61461 Cancelled View on Stripe" at bounding box center [804, 80] width 1256 height 28
click at [40, 179] on span "Sites" at bounding box center [80, 176] width 92 height 21
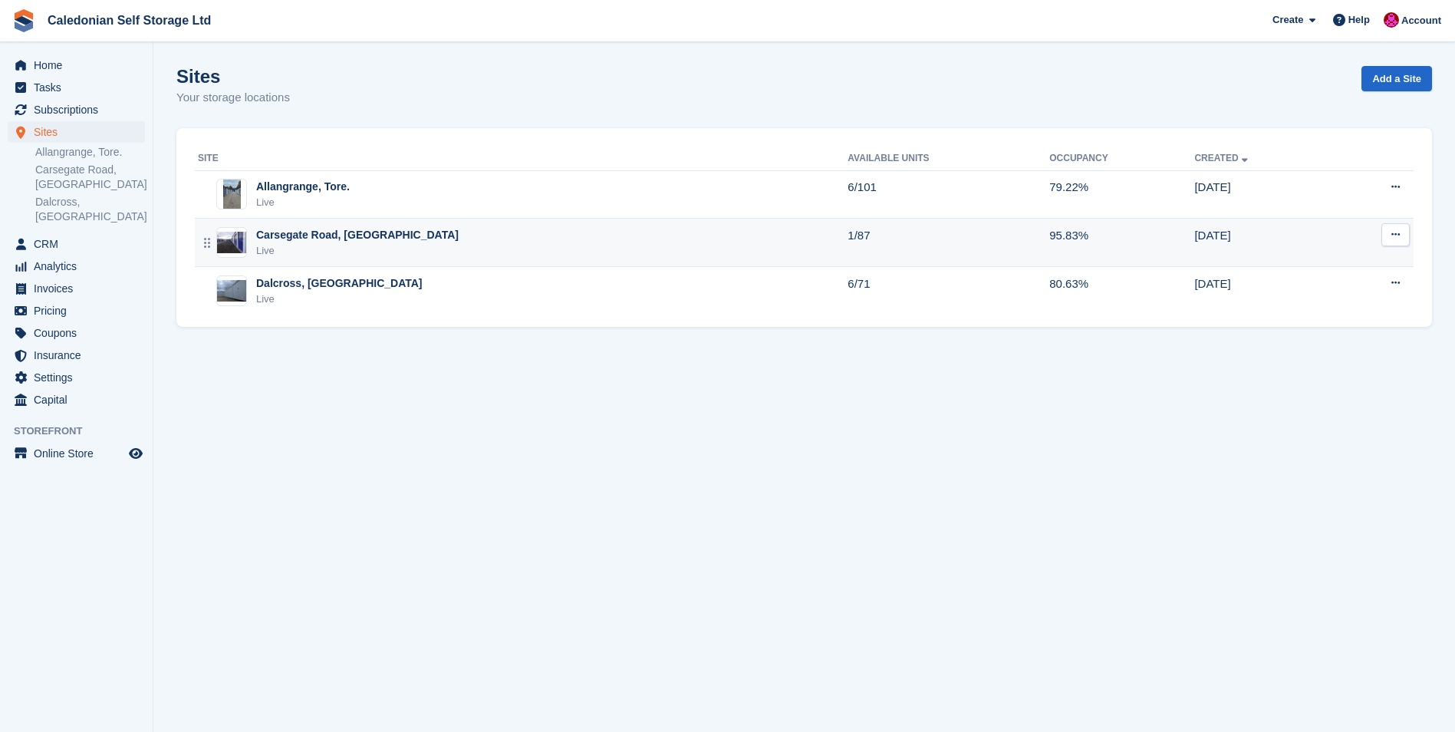
click at [300, 231] on div "Carsegate Road, [GEOGRAPHIC_DATA]" at bounding box center [357, 235] width 203 height 16
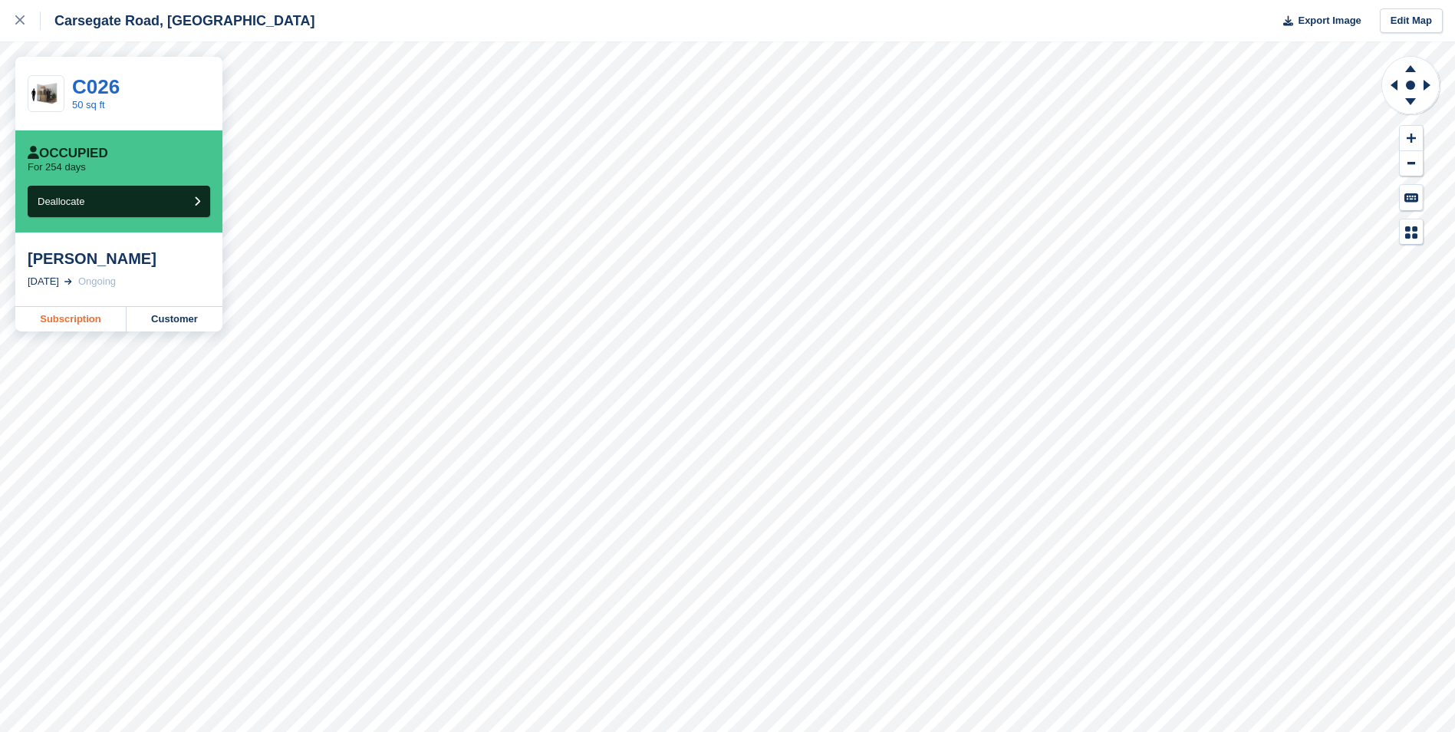
click at [85, 320] on link "Subscription" at bounding box center [70, 319] width 111 height 25
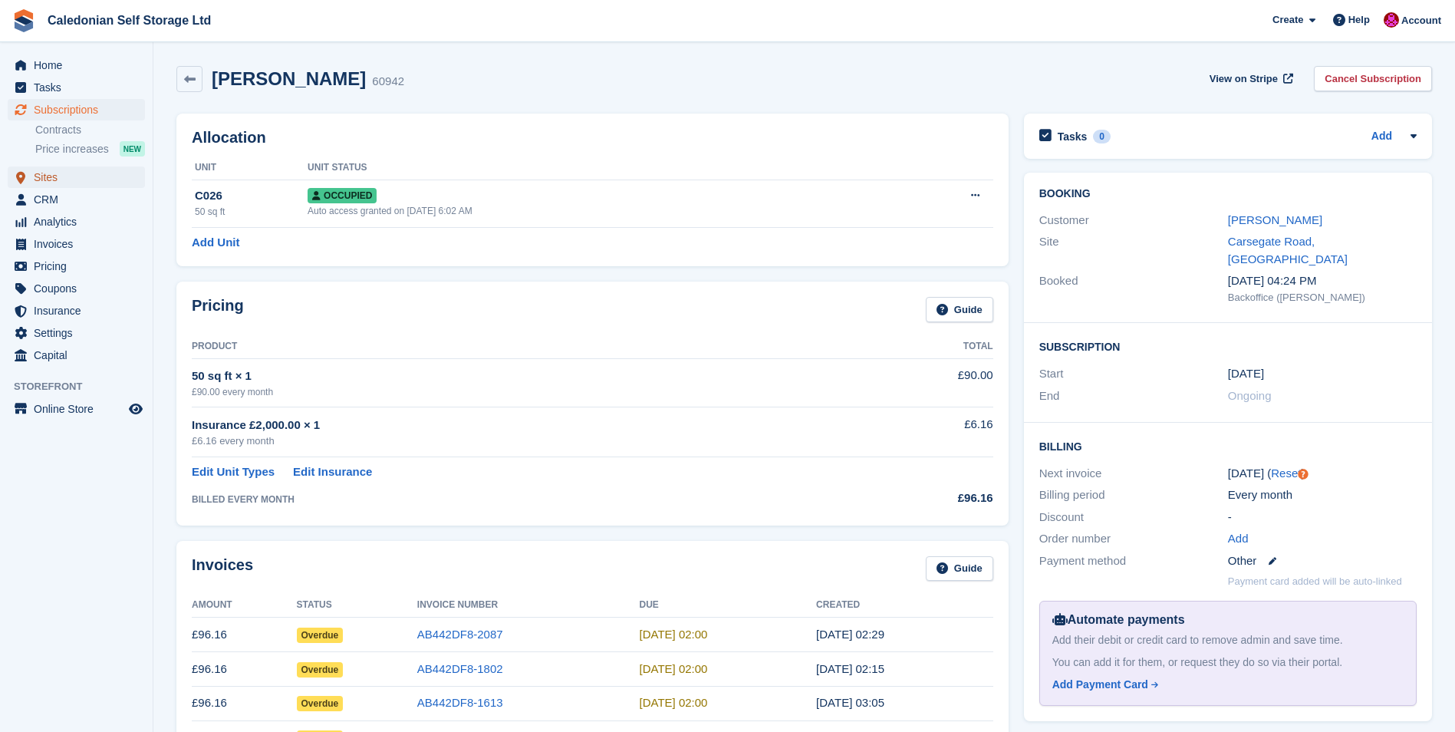
click at [48, 178] on span "Sites" at bounding box center [80, 176] width 92 height 21
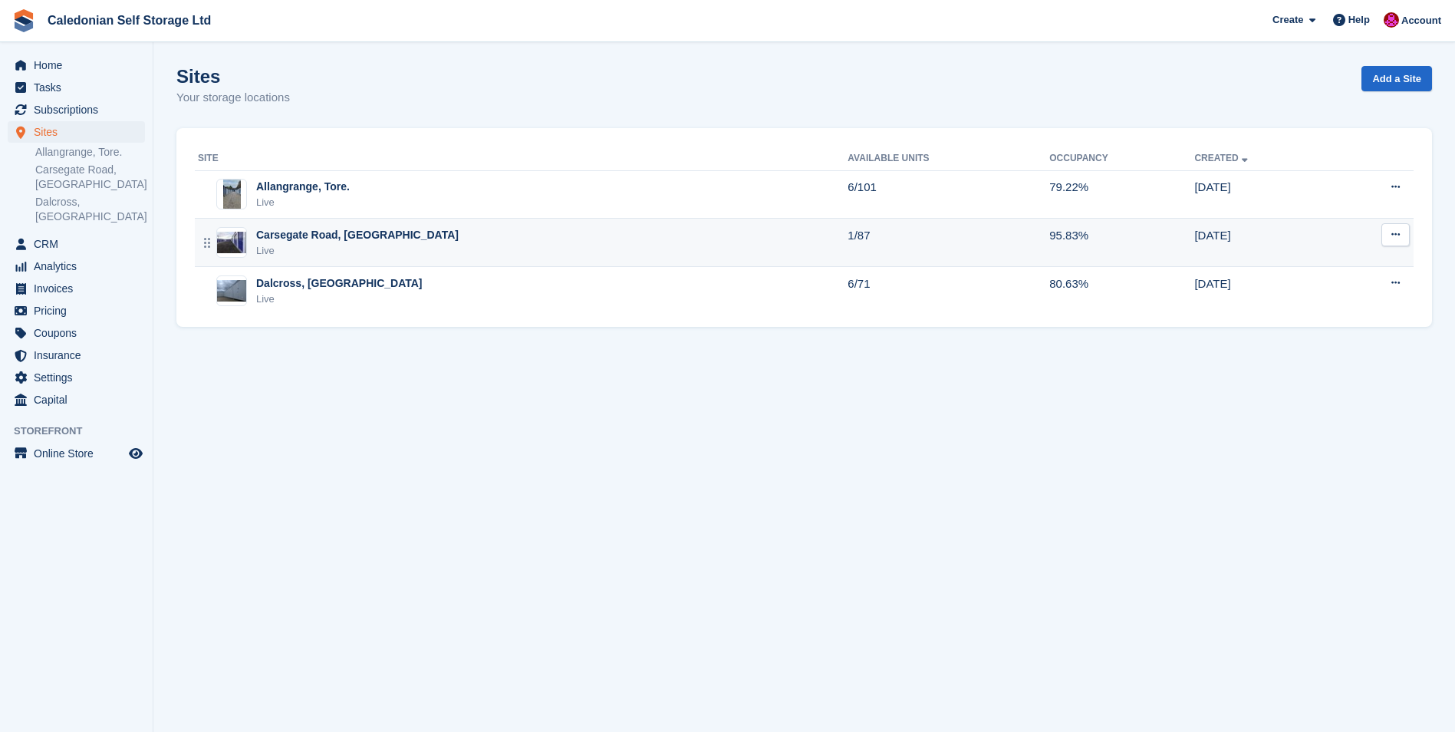
click at [288, 233] on div "Carsegate Road, [GEOGRAPHIC_DATA]" at bounding box center [357, 235] width 203 height 16
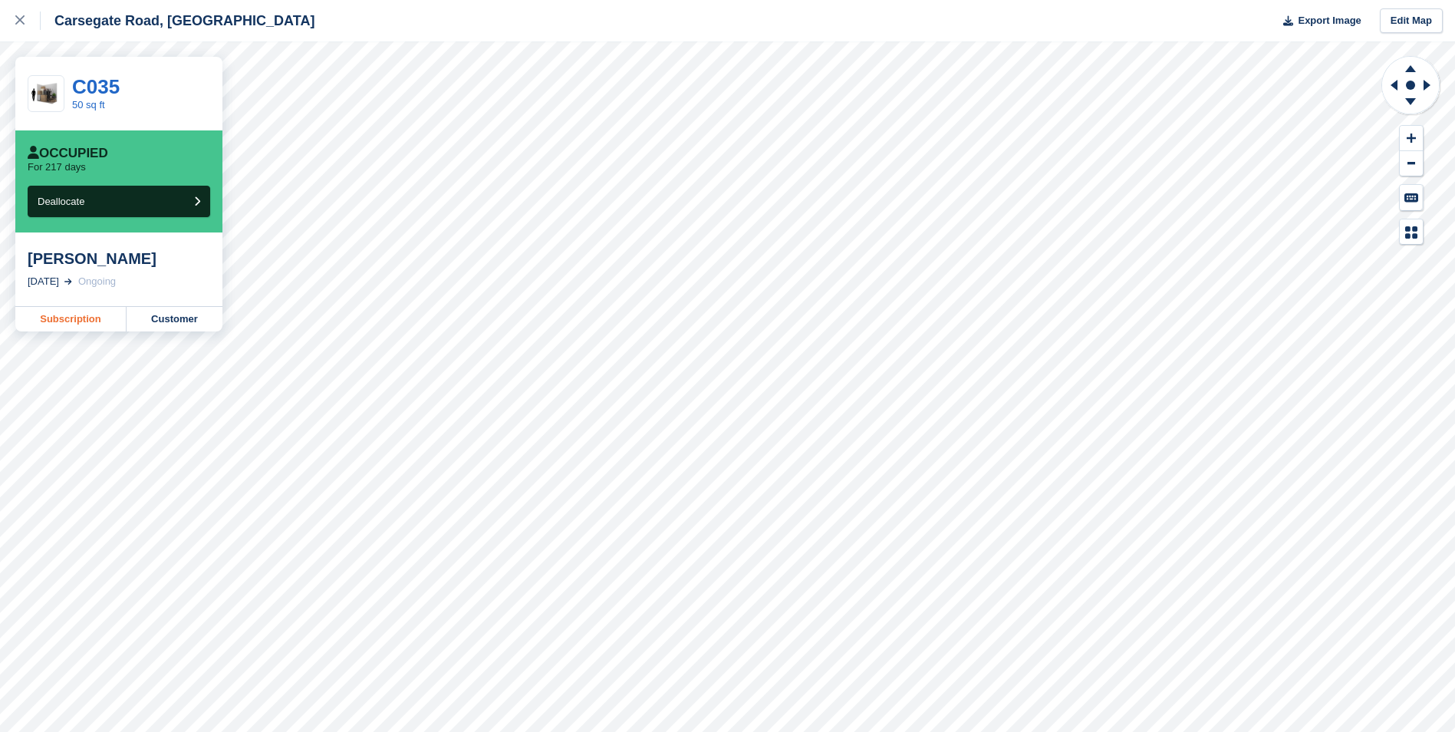
click at [88, 323] on link "Subscription" at bounding box center [70, 319] width 111 height 25
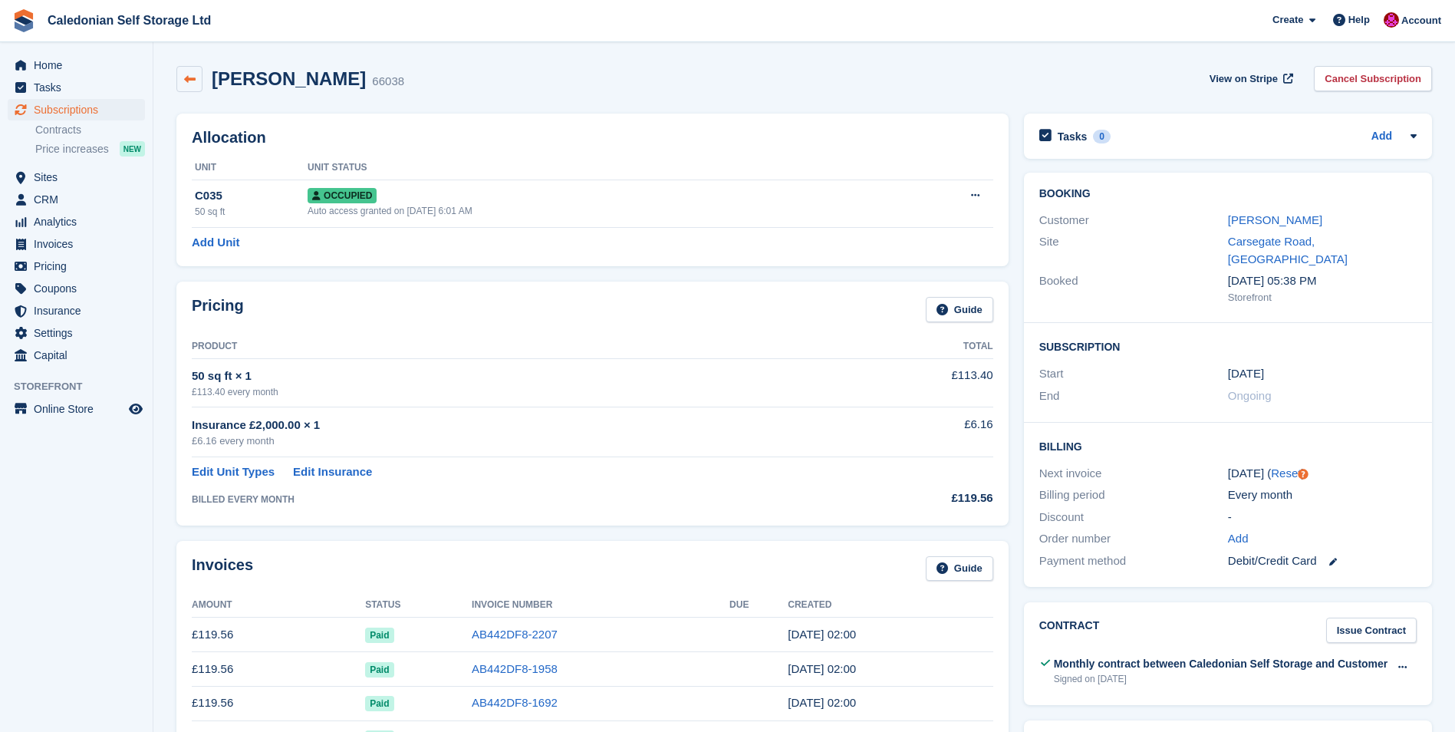
click at [196, 77] on link at bounding box center [189, 79] width 26 height 26
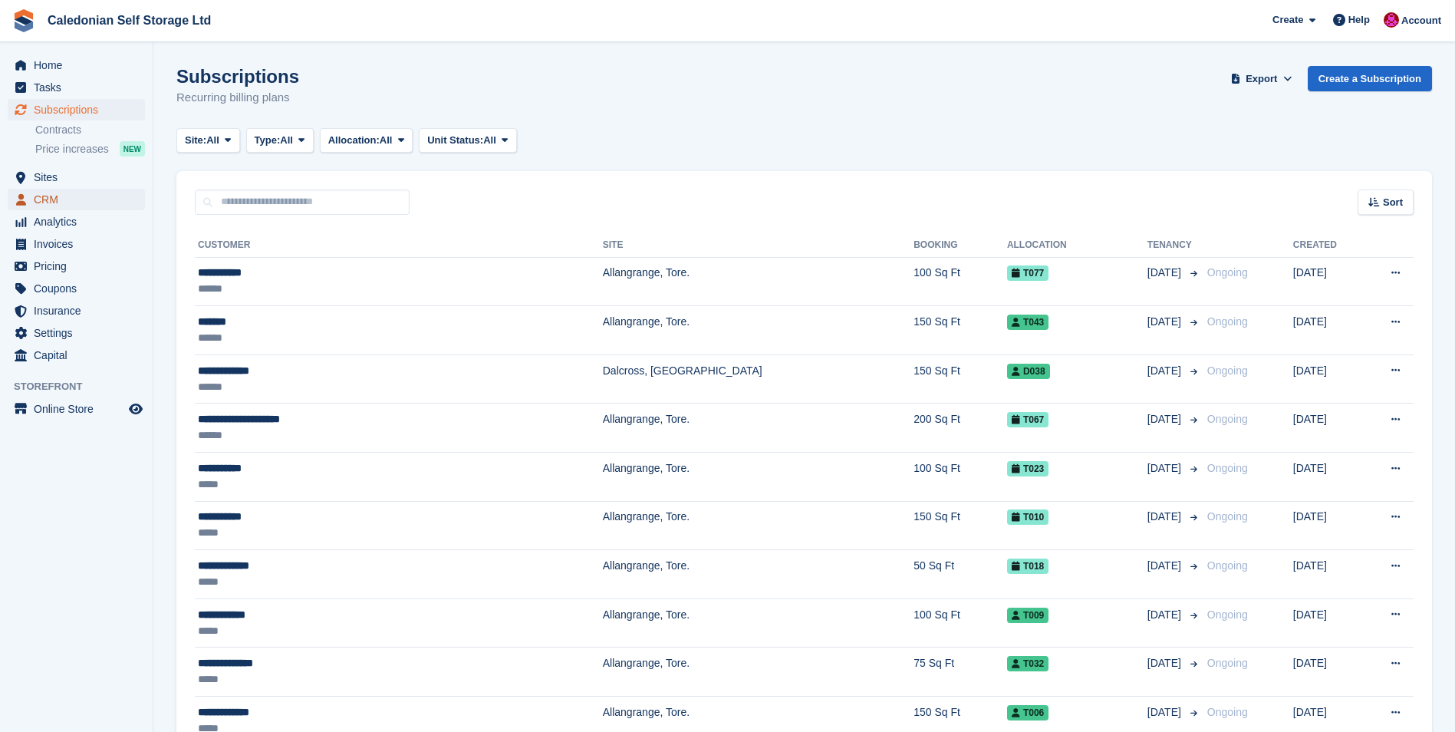
click at [48, 199] on span "CRM" at bounding box center [80, 199] width 92 height 21
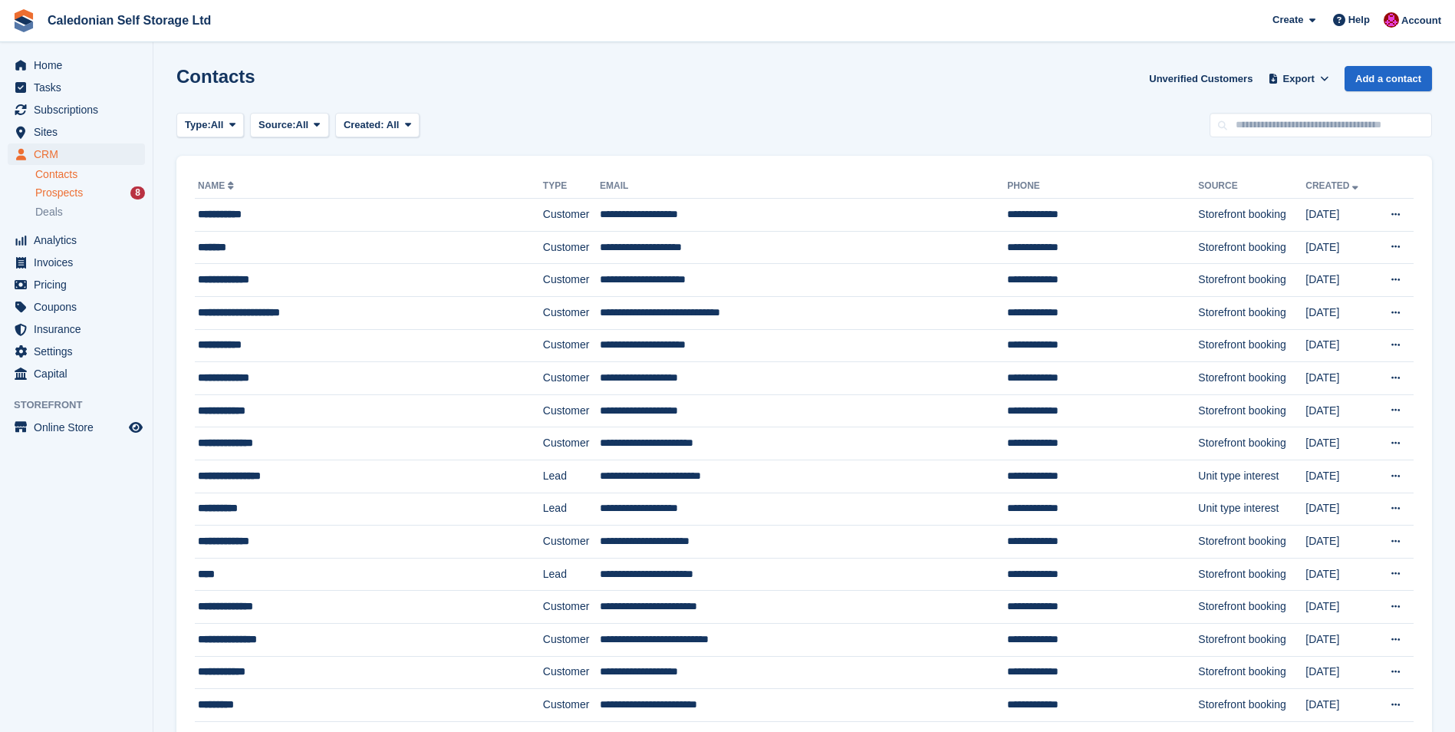
click at [62, 193] on span "Prospects" at bounding box center [59, 193] width 48 height 15
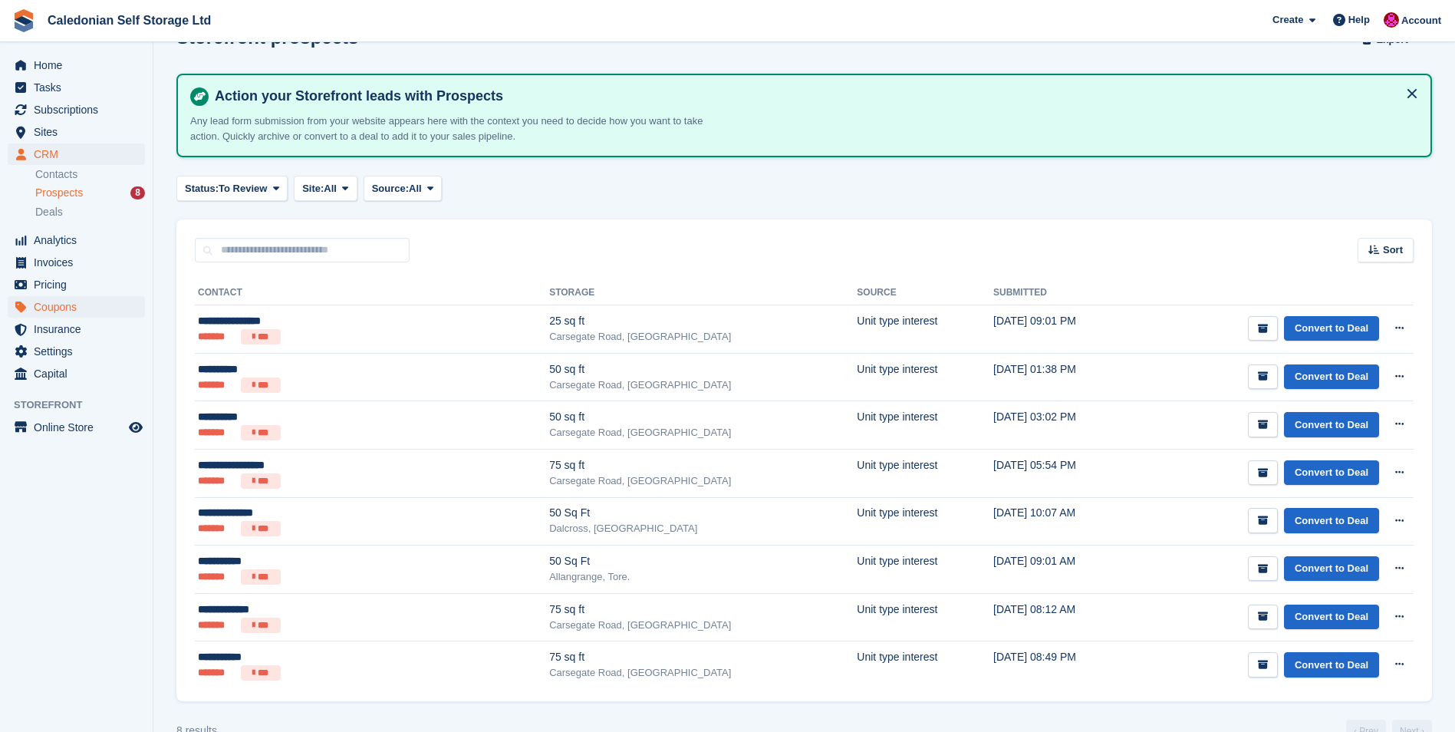
scroll to position [73, 0]
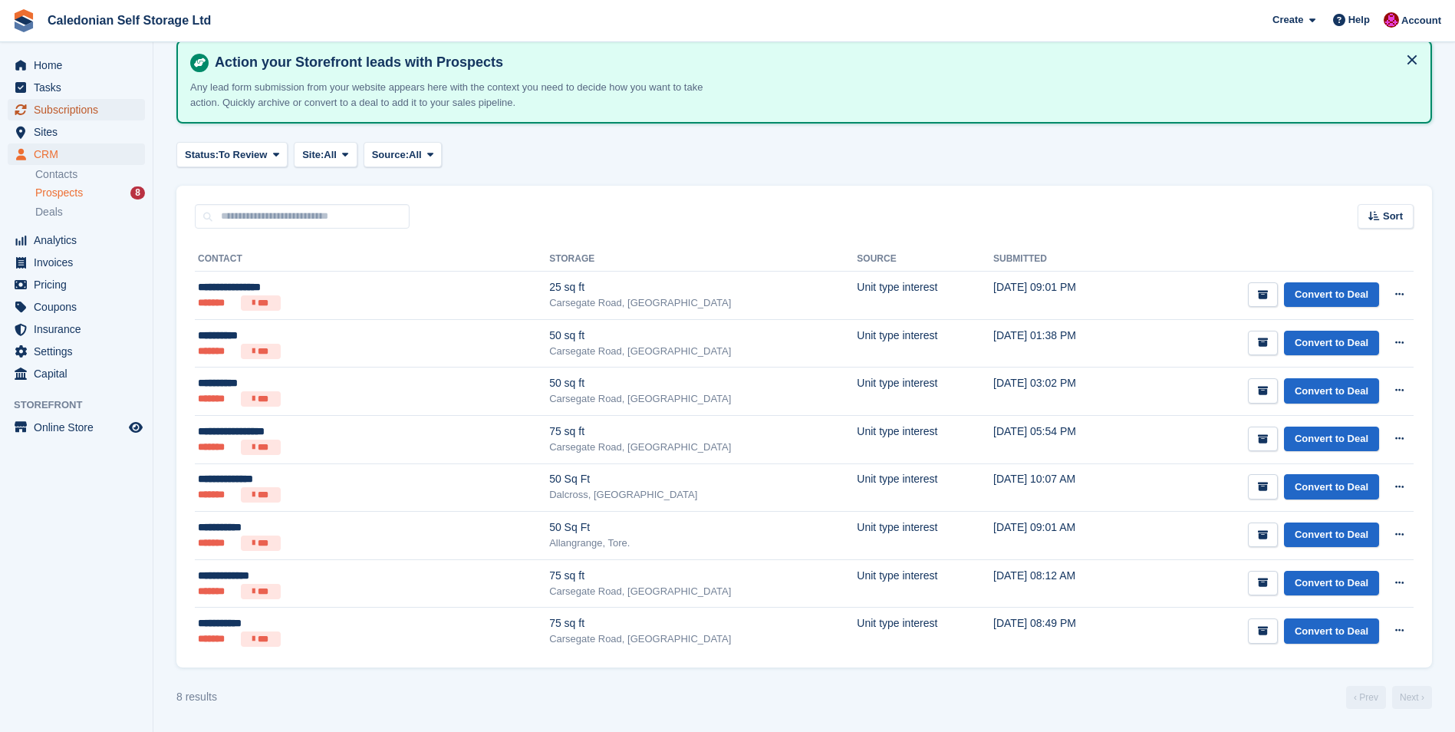
click at [64, 108] on span "Subscriptions" at bounding box center [80, 109] width 92 height 21
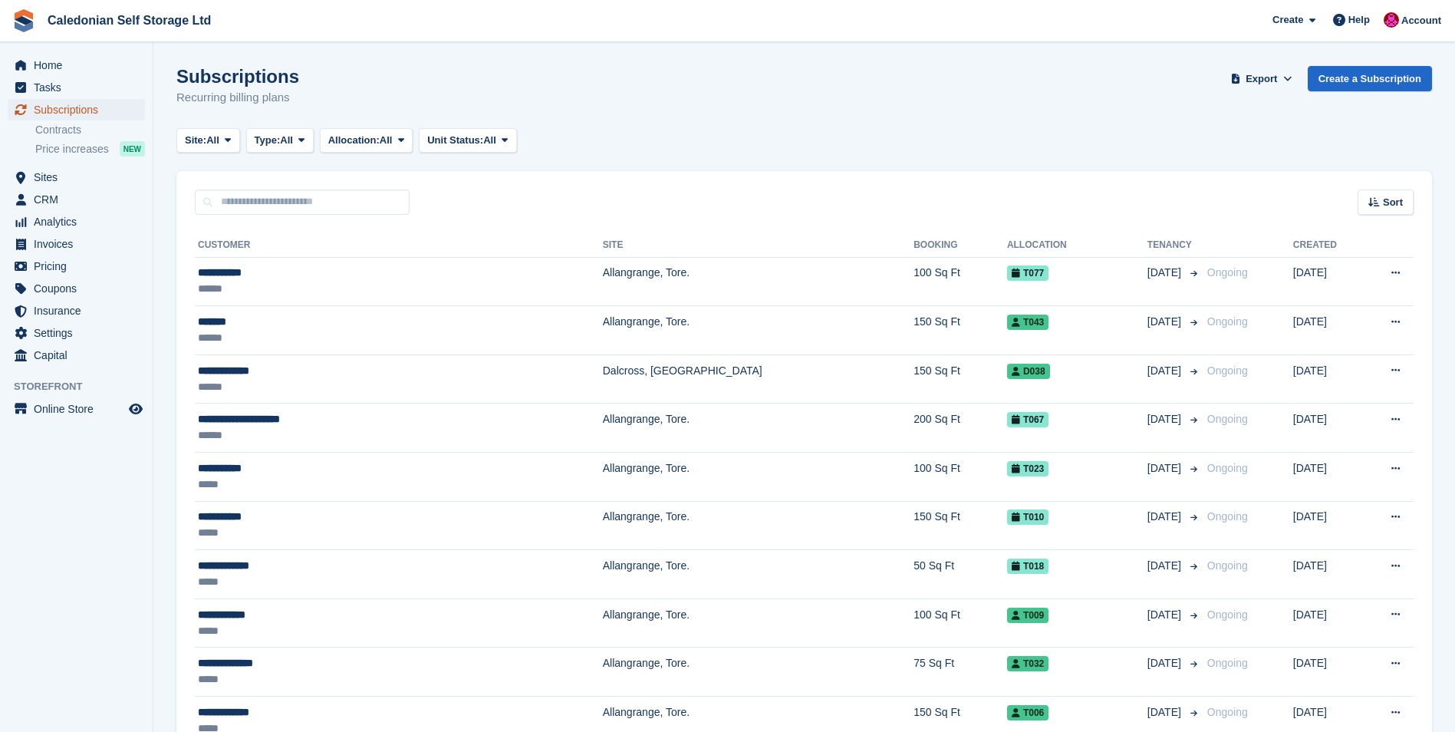
click at [64, 111] on span "Subscriptions" at bounding box center [80, 109] width 92 height 21
click at [72, 110] on span "Subscriptions" at bounding box center [80, 109] width 92 height 21
